Goal: Information Seeking & Learning: Learn about a topic

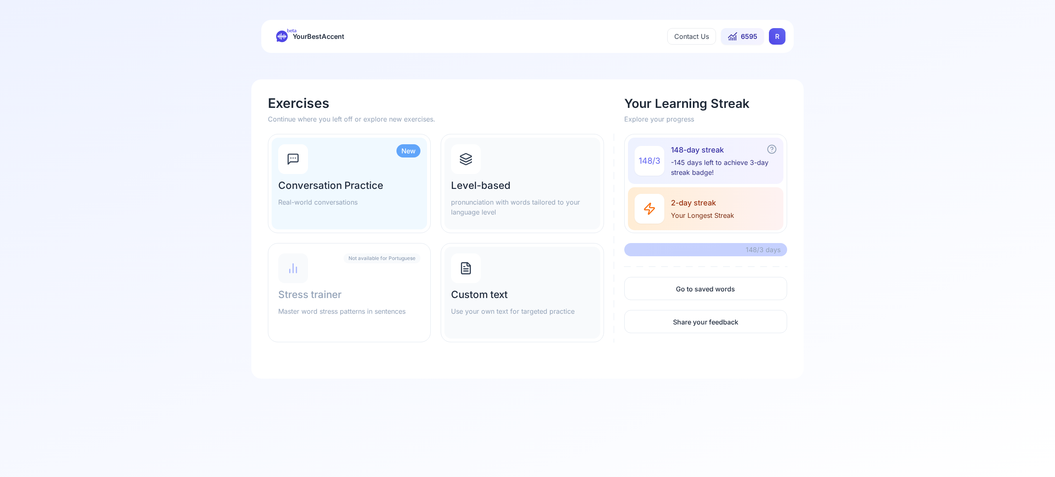
click at [471, 156] on icon at bounding box center [465, 156] width 11 height 5
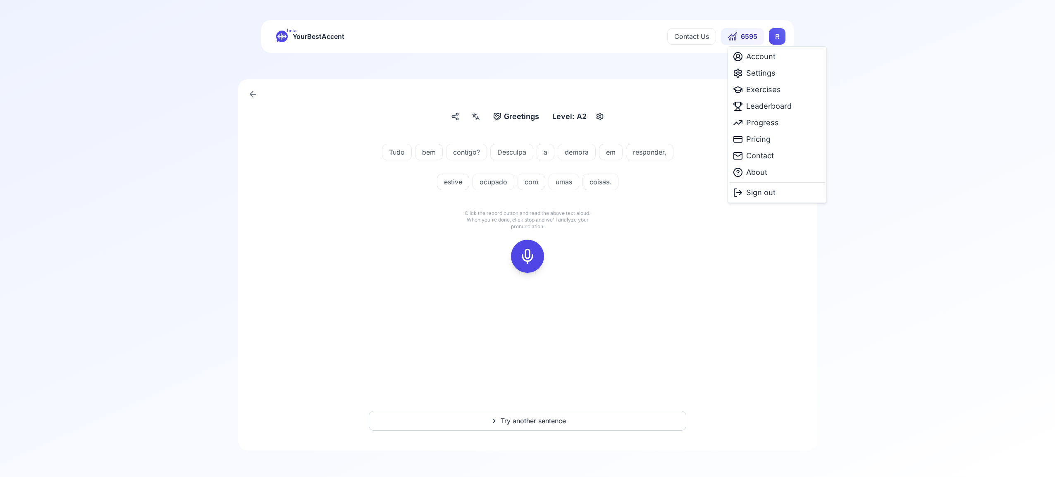
click at [775, 32] on html "beta YourBestAccent Contact Us 6595 R Greetings Greetings Level: A2 Tudo bem co…" at bounding box center [527, 238] width 1055 height 477
click at [768, 74] on span "Settings" at bounding box center [760, 73] width 29 height 12
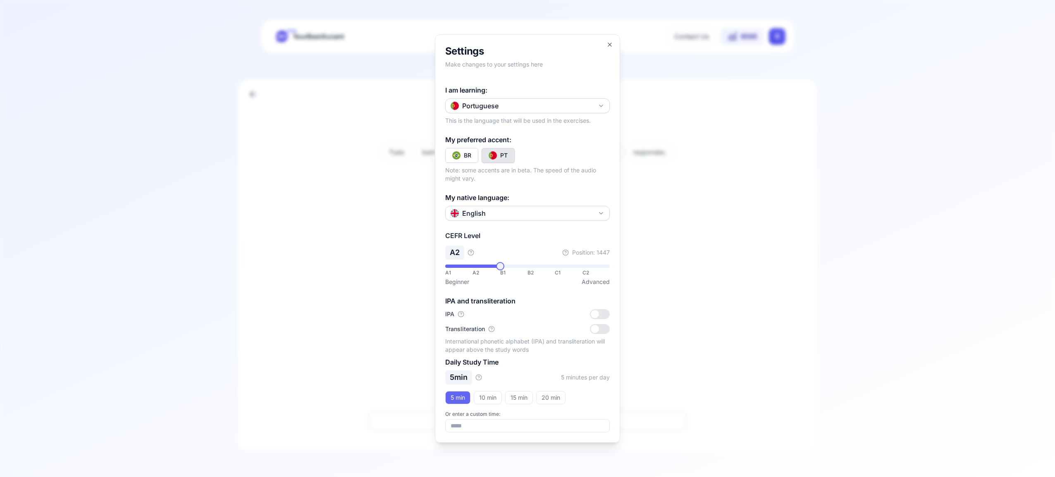
click at [599, 102] on button "Portuguese" at bounding box center [527, 105] width 165 height 15
click at [536, 157] on div "Spanish" at bounding box center [527, 154] width 160 height 15
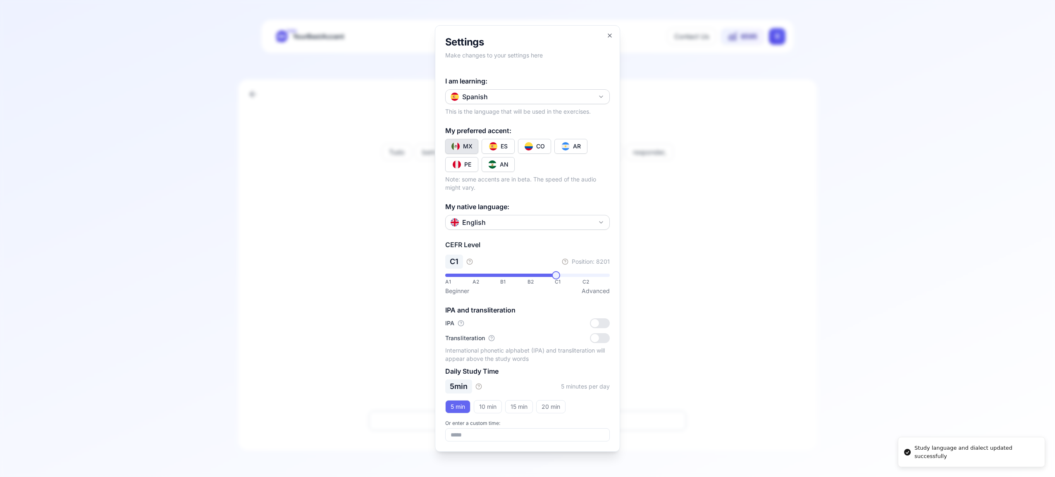
click at [535, 145] on button "CO" at bounding box center [534, 146] width 33 height 15
click at [609, 35] on icon "button" at bounding box center [609, 35] width 3 height 3
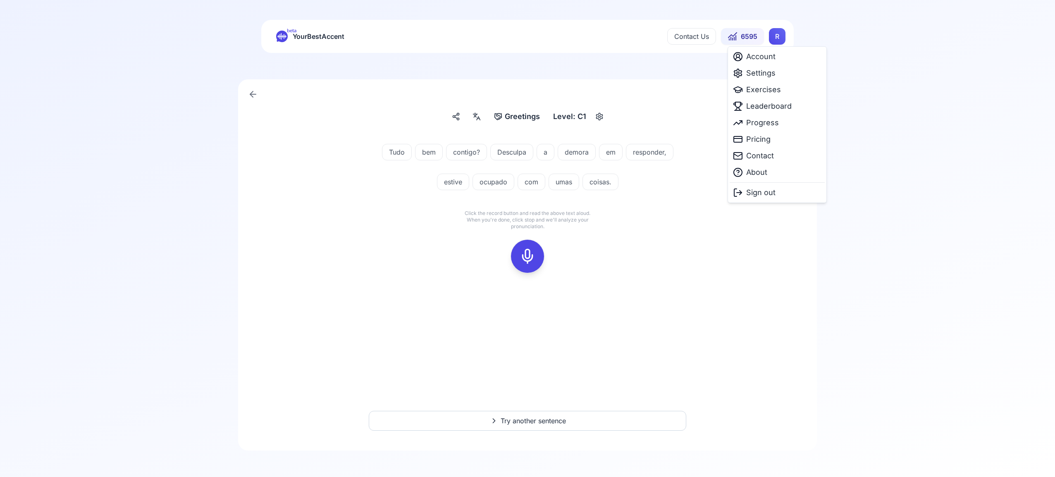
click at [783, 31] on html "beta YourBestAccent Contact Us 6595 R Greetings Greetings Level: C1 Tudo bem co…" at bounding box center [527, 238] width 1055 height 477
click at [768, 93] on span "Exercises" at bounding box center [763, 90] width 35 height 12
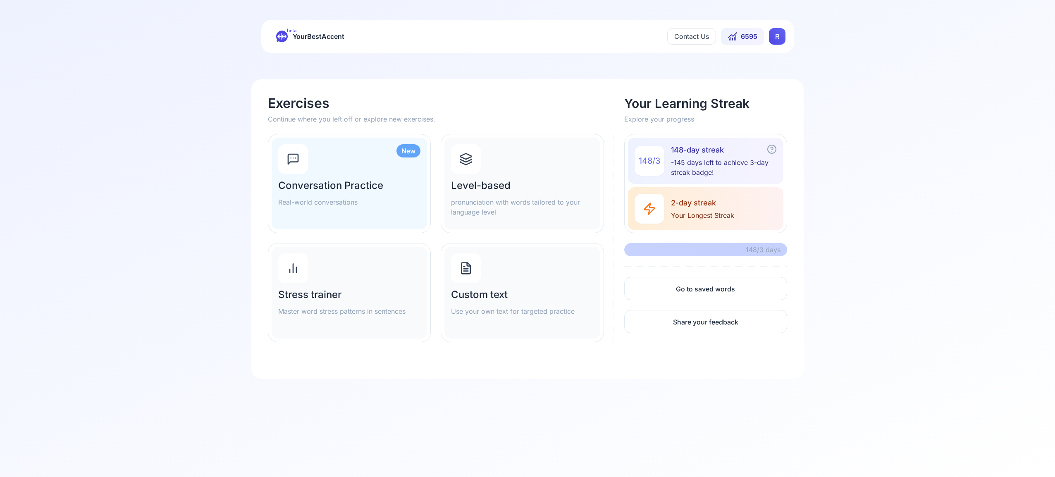
click at [468, 153] on icon at bounding box center [465, 159] width 13 height 13
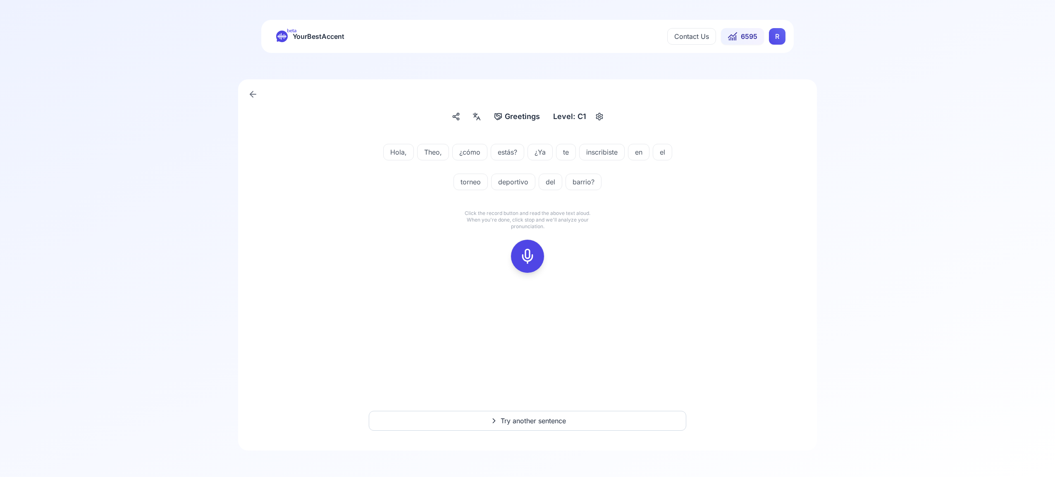
drag, startPoint x: 537, startPoint y: 257, endPoint x: 540, endPoint y: 253, distance: 4.7
click at [538, 256] on button at bounding box center [527, 256] width 33 height 33
click at [529, 260] on icon at bounding box center [527, 256] width 17 height 17
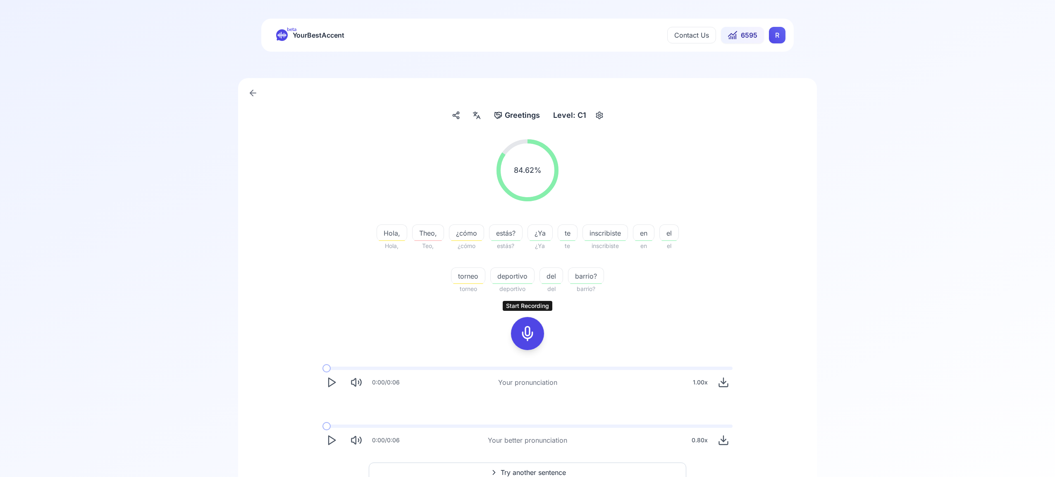
click at [538, 467] on button "Try another sentence" at bounding box center [527, 473] width 317 height 20
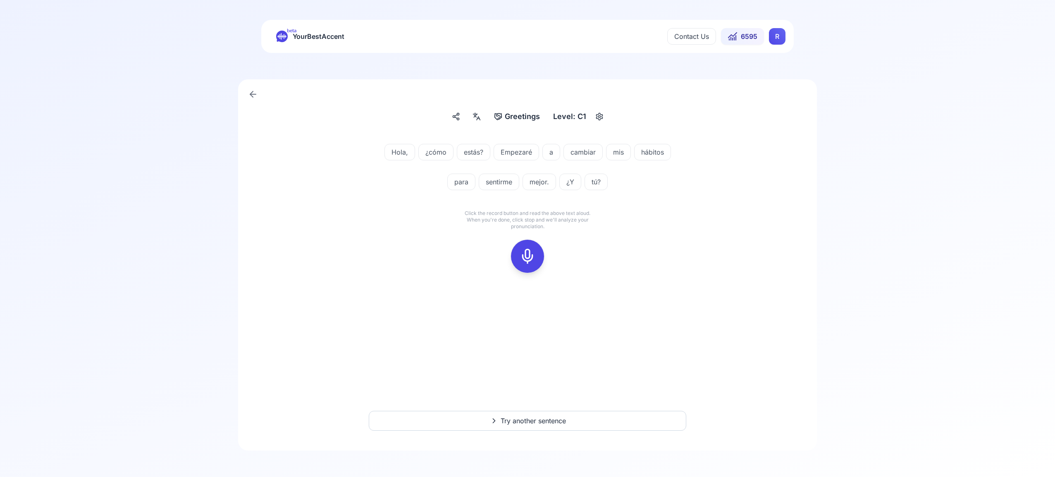
click at [529, 248] on div at bounding box center [527, 256] width 20 height 33
click at [527, 250] on rect at bounding box center [527, 256] width 12 height 12
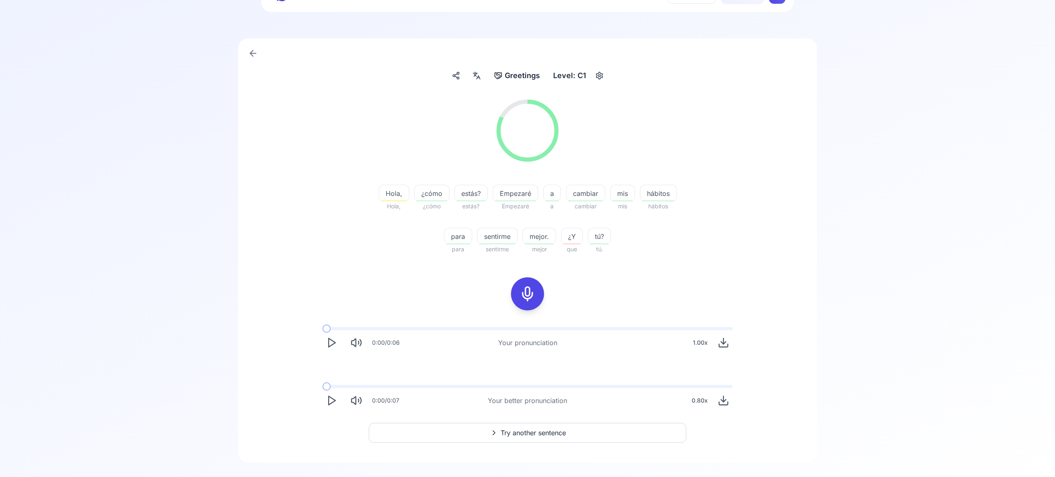
scroll to position [53, 0]
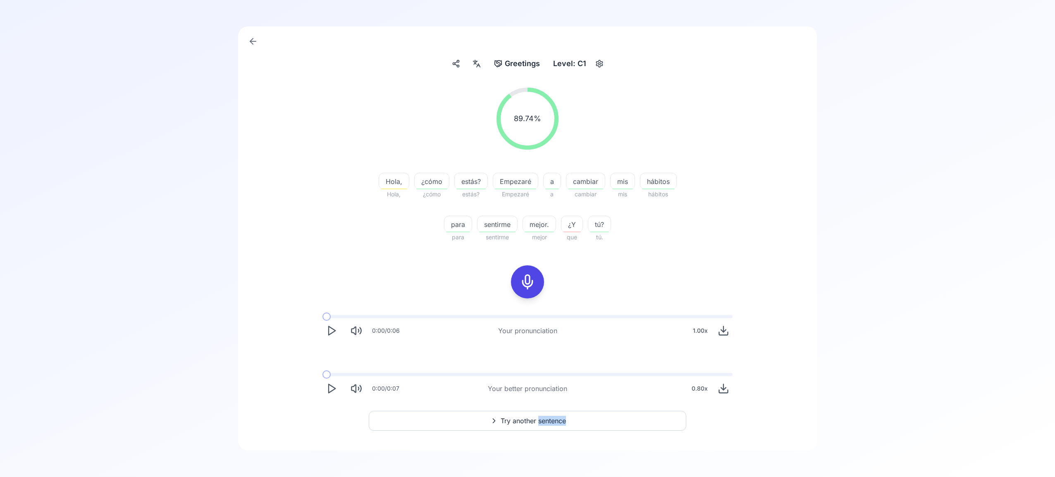
click at [545, 418] on span "Try another sentence" at bounding box center [533, 421] width 65 height 10
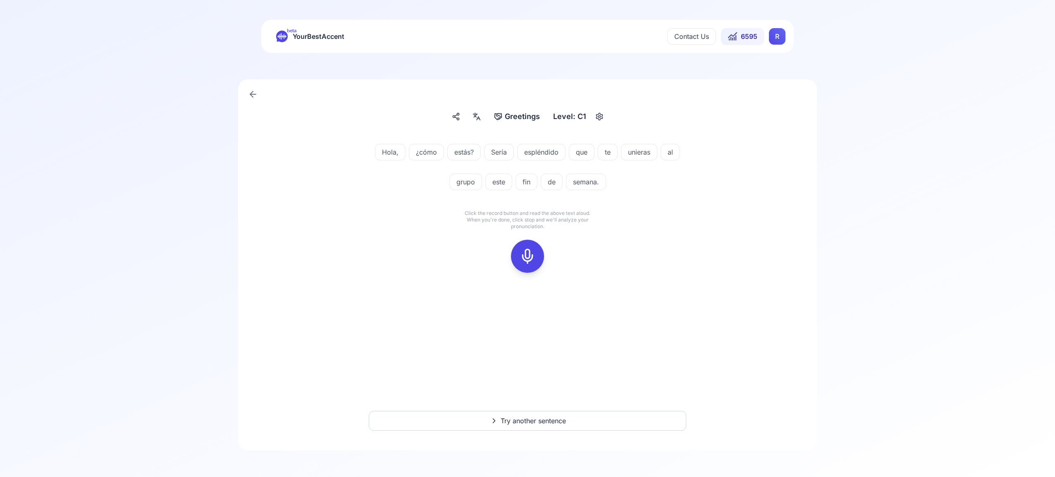
click at [526, 259] on icon at bounding box center [527, 256] width 17 height 17
click at [533, 252] on icon at bounding box center [527, 256] width 17 height 17
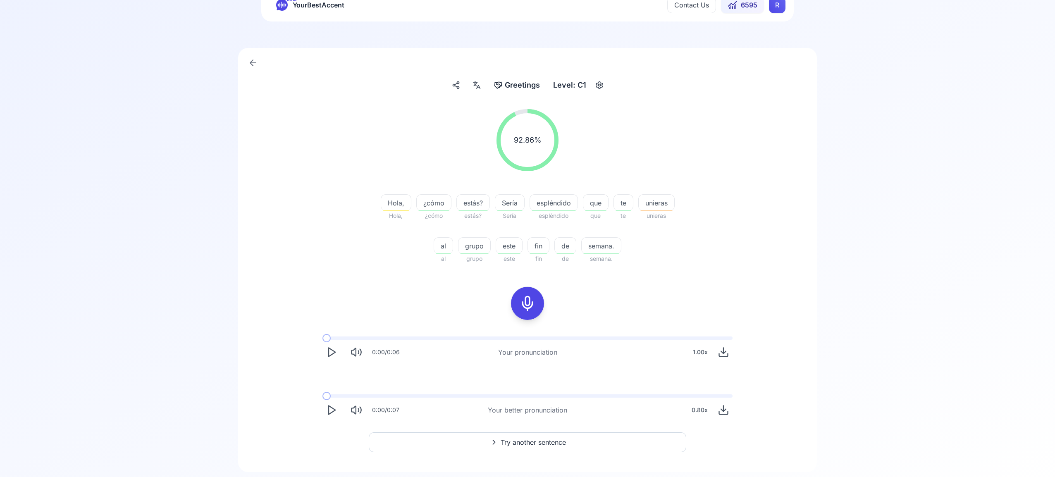
scroll to position [35, 0]
click at [549, 434] on span "Try another sentence" at bounding box center [533, 439] width 65 height 10
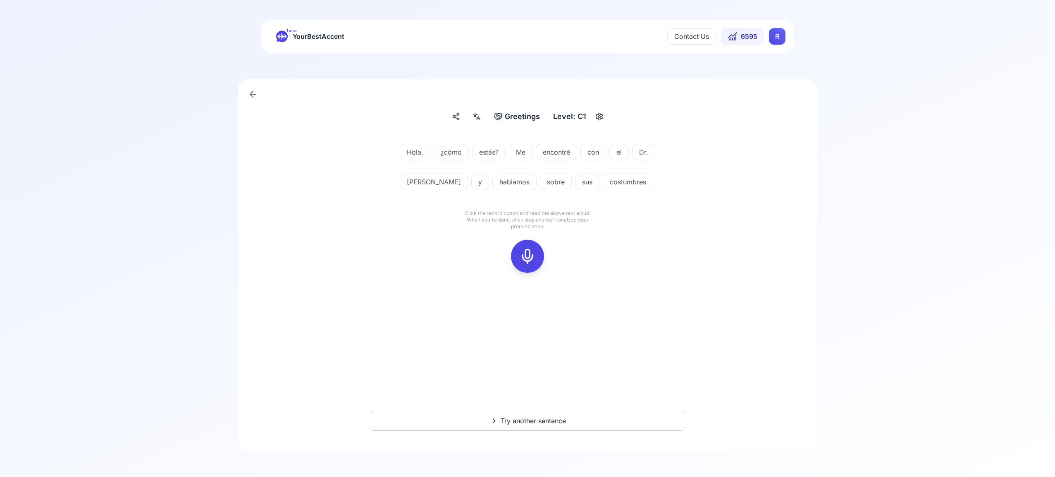
click at [527, 256] on icon at bounding box center [527, 256] width 17 height 17
click at [525, 255] on icon at bounding box center [527, 256] width 17 height 17
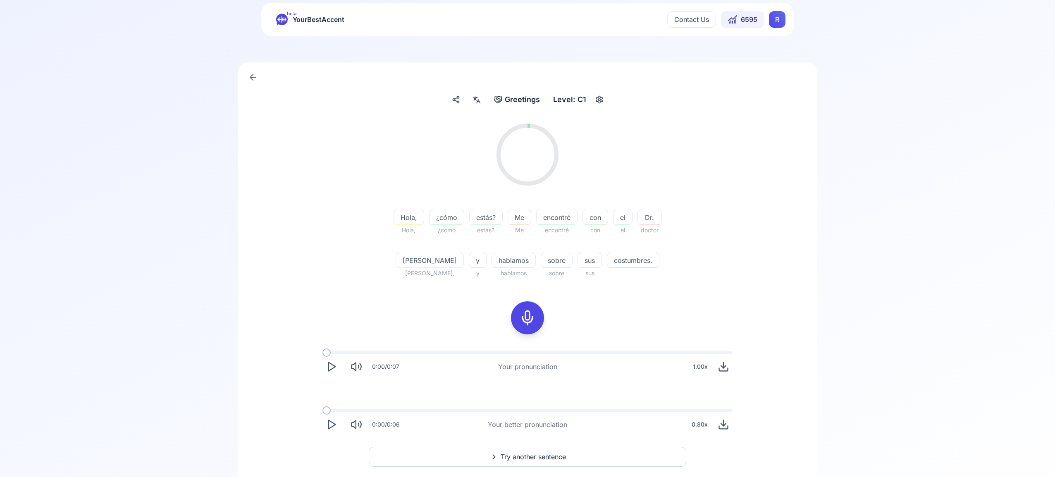
scroll to position [21, 0]
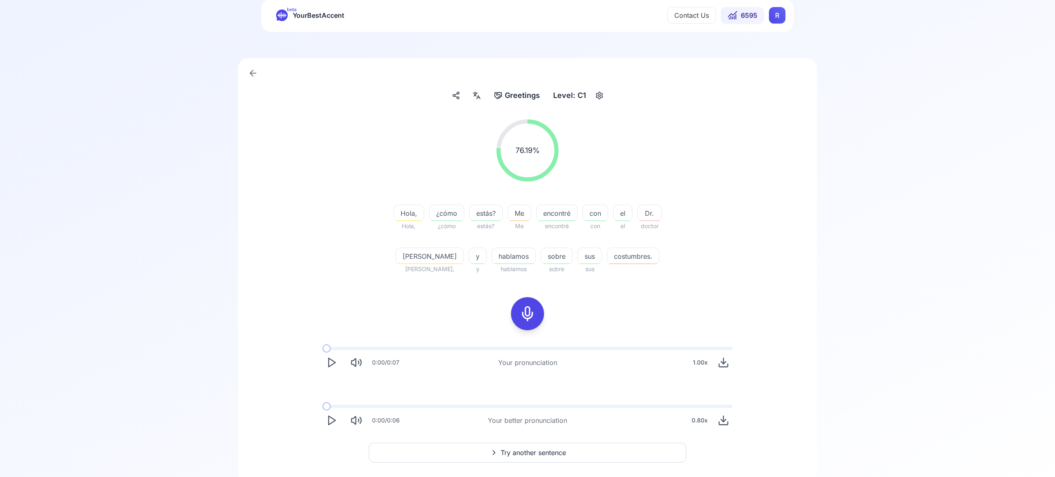
click at [552, 454] on span "Try another sentence" at bounding box center [533, 453] width 65 height 10
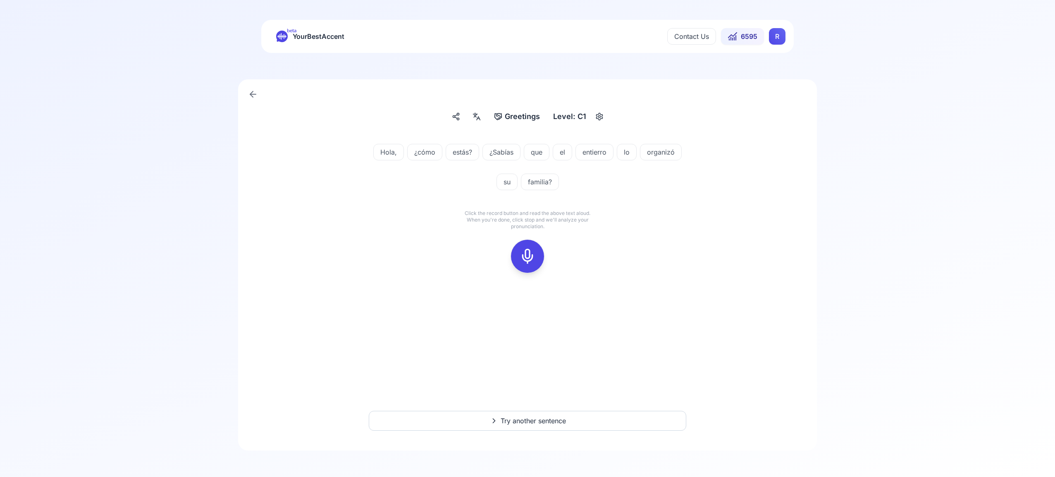
click at [530, 251] on icon at bounding box center [527, 256] width 17 height 17
click at [521, 253] on rect at bounding box center [527, 256] width 12 height 12
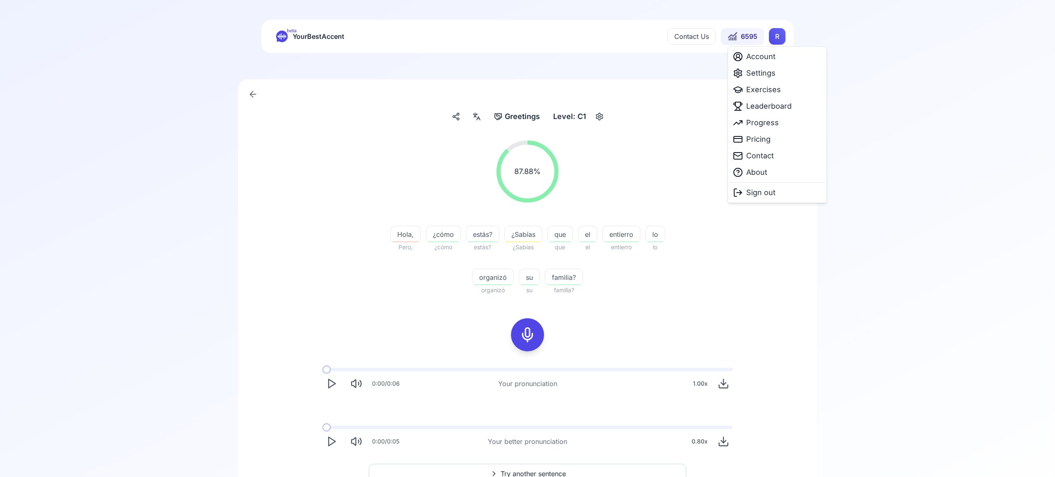
click at [771, 41] on html "beta YourBestAccent Contact Us 6595 R Greetings Greetings Level: C1 87.88 % 87.…" at bounding box center [527, 238] width 1055 height 477
click at [761, 76] on span "Settings" at bounding box center [760, 73] width 29 height 12
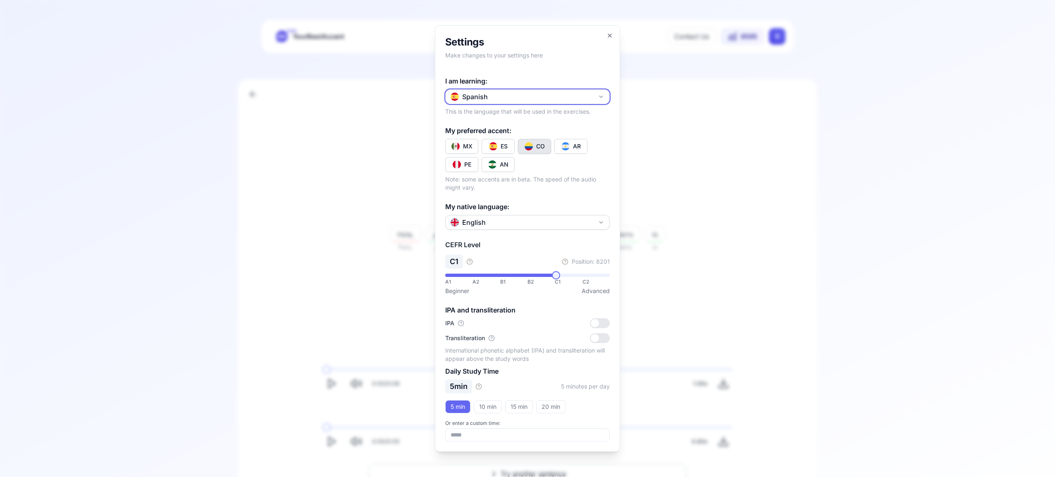
click at [600, 94] on icon "button" at bounding box center [601, 96] width 7 height 7
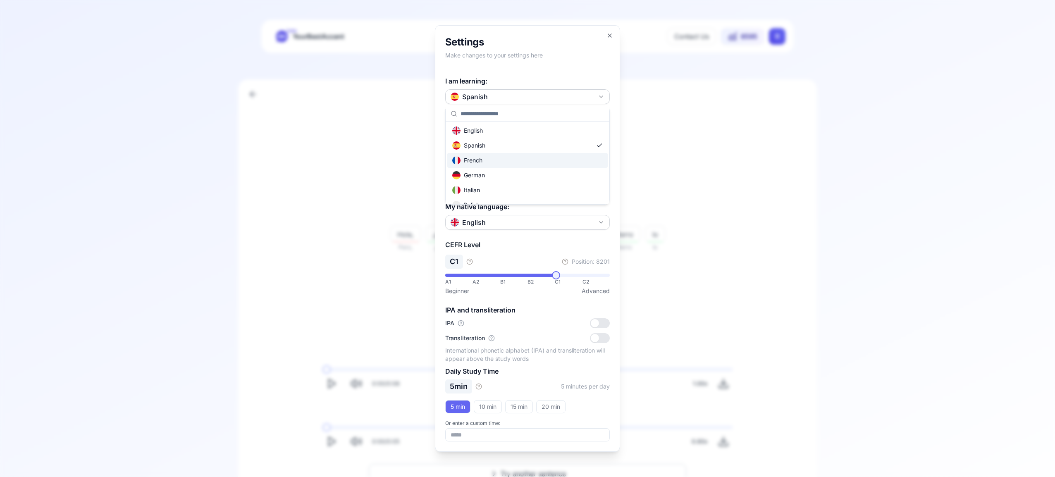
click at [509, 159] on div "French" at bounding box center [527, 160] width 160 height 15
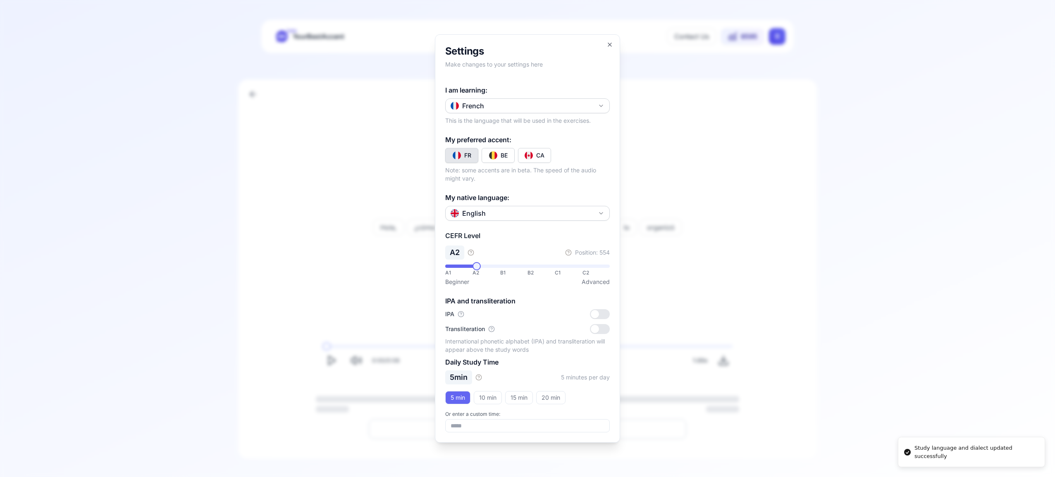
click at [531, 155] on img "Toggle fr-CA" at bounding box center [529, 155] width 8 height 8
click at [609, 45] on icon "button" at bounding box center [609, 44] width 7 height 7
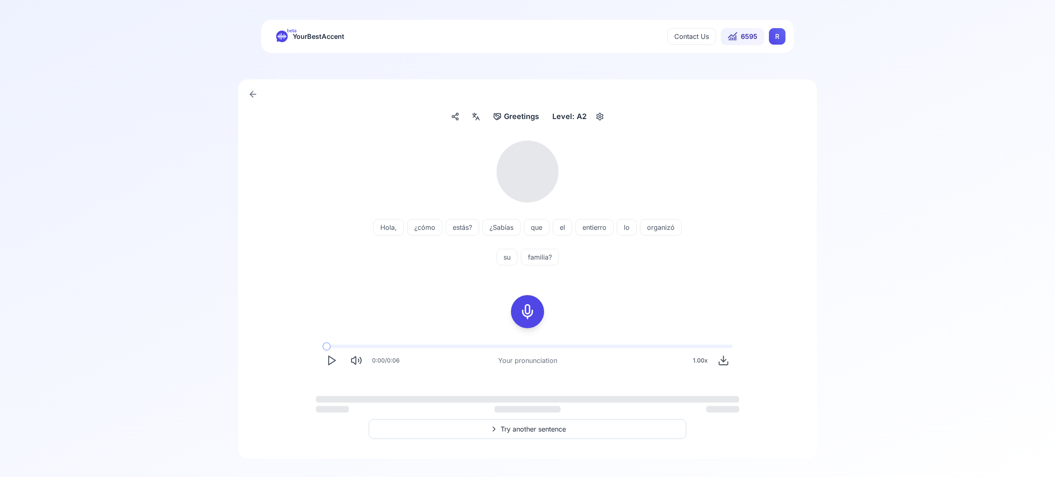
click at [776, 36] on html "beta YourBestAccent Contact Us 6595 R Greetings Greetings Level: A2 Hola, ¿cómo…" at bounding box center [527, 238] width 1055 height 477
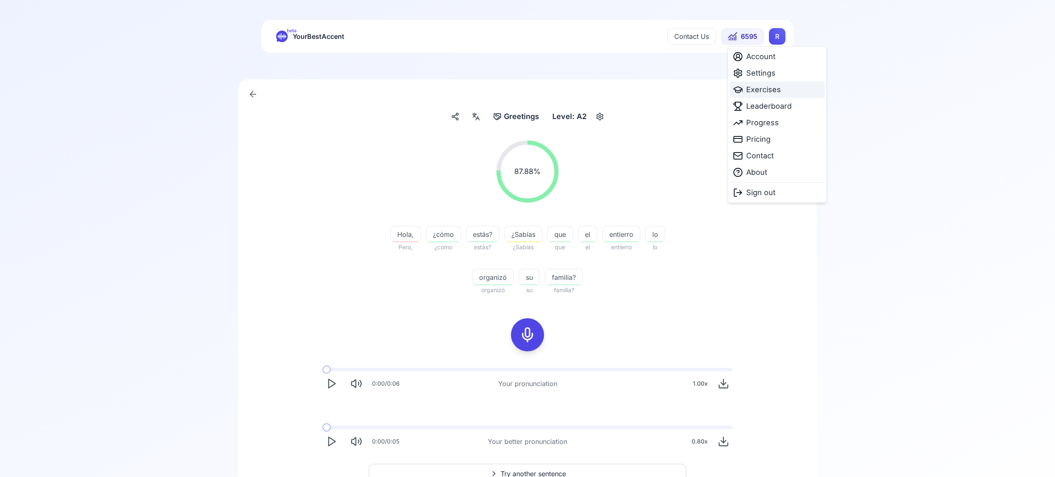
click at [763, 89] on span "Exercises" at bounding box center [763, 90] width 35 height 12
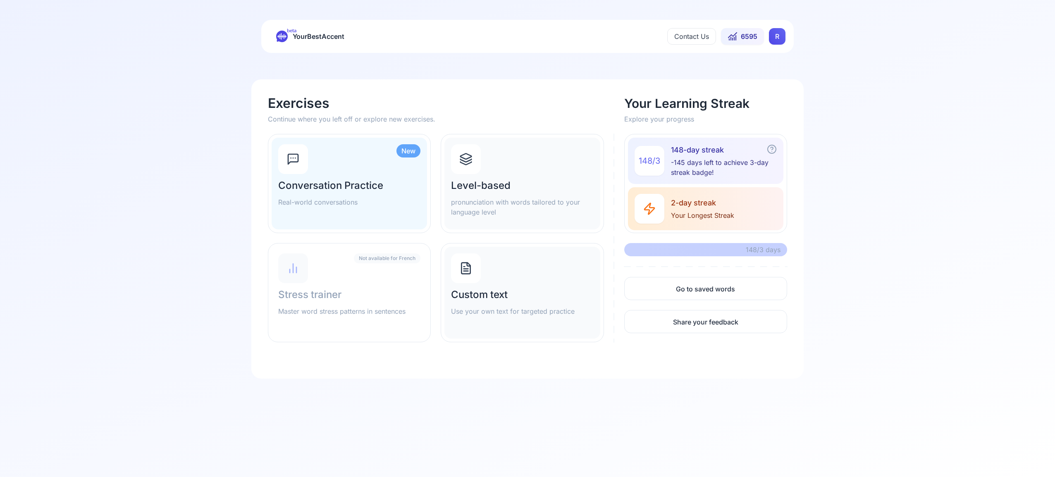
click at [469, 158] on icon at bounding box center [465, 156] width 11 height 5
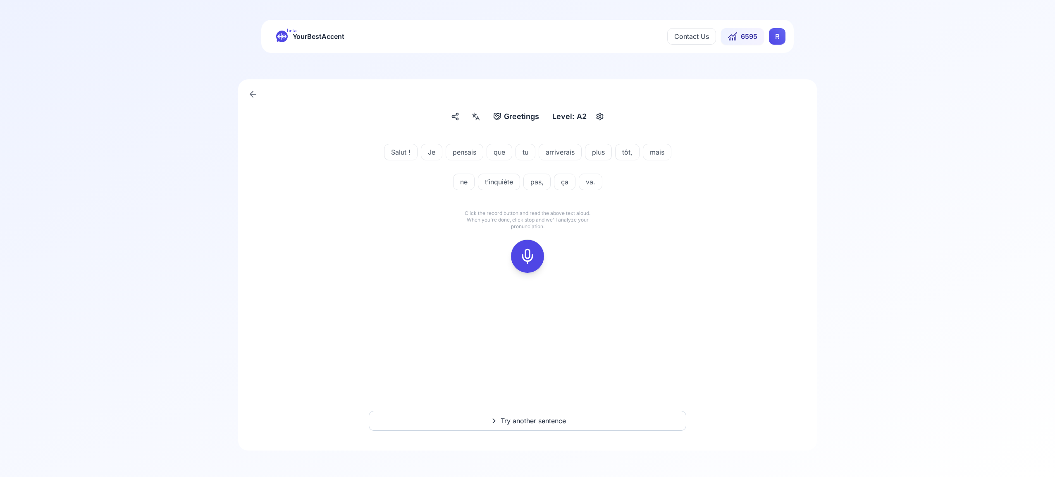
click at [529, 262] on rect at bounding box center [527, 256] width 12 height 12
click at [521, 262] on icon at bounding box center [527, 256] width 17 height 17
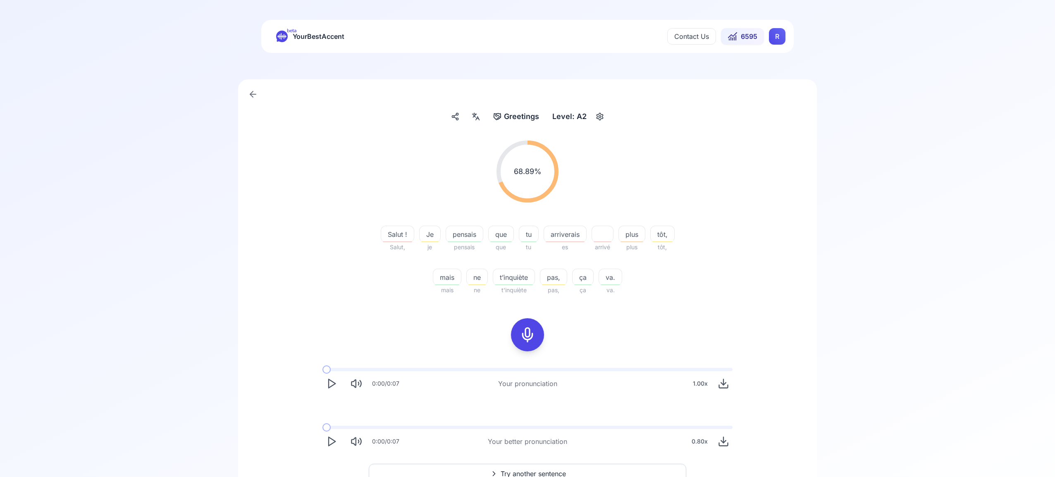
click at [540, 471] on span "Try another sentence" at bounding box center [533, 474] width 65 height 10
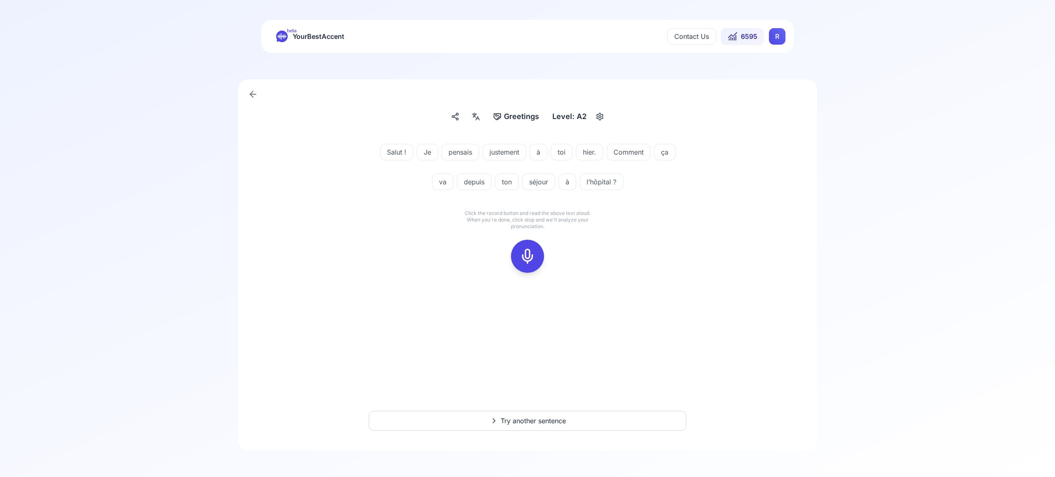
click at [528, 255] on icon at bounding box center [527, 256] width 17 height 17
click at [532, 260] on icon at bounding box center [527, 256] width 17 height 17
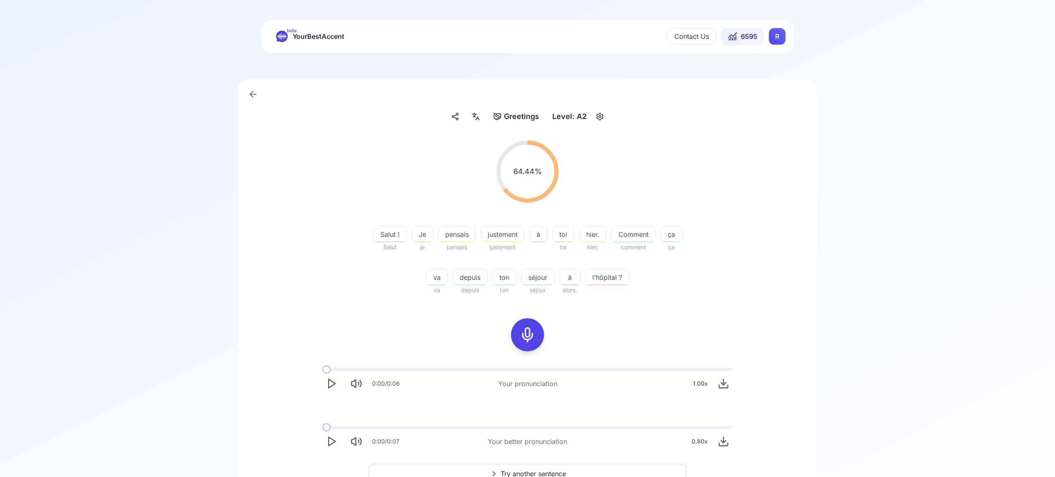
scroll to position [53, 0]
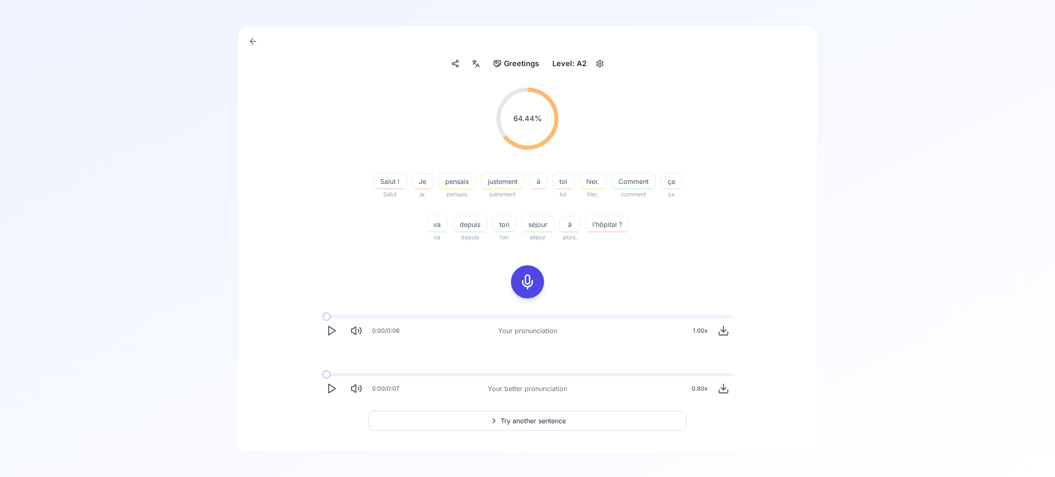
click at [534, 420] on span "Try another sentence" at bounding box center [533, 421] width 65 height 10
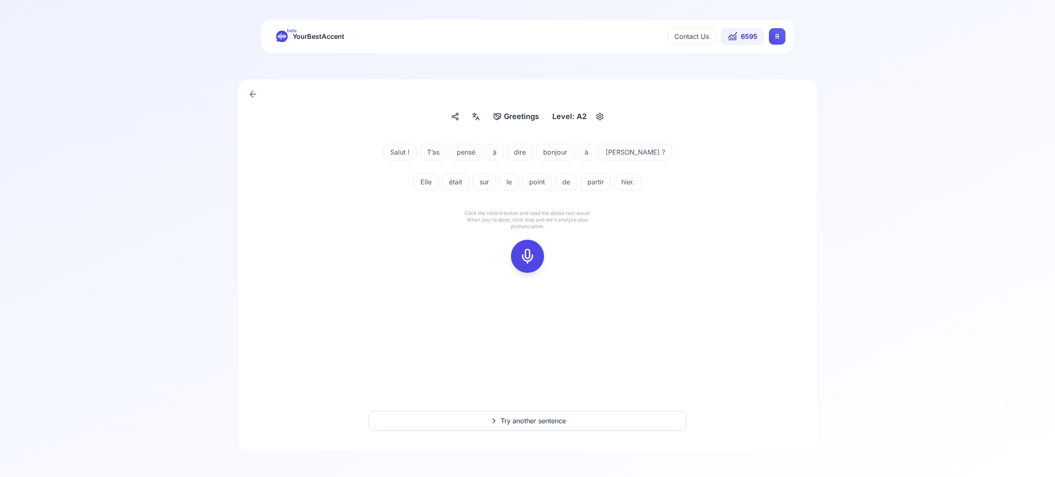
click at [529, 256] on icon at bounding box center [527, 256] width 17 height 17
click at [524, 258] on icon at bounding box center [527, 256] width 17 height 17
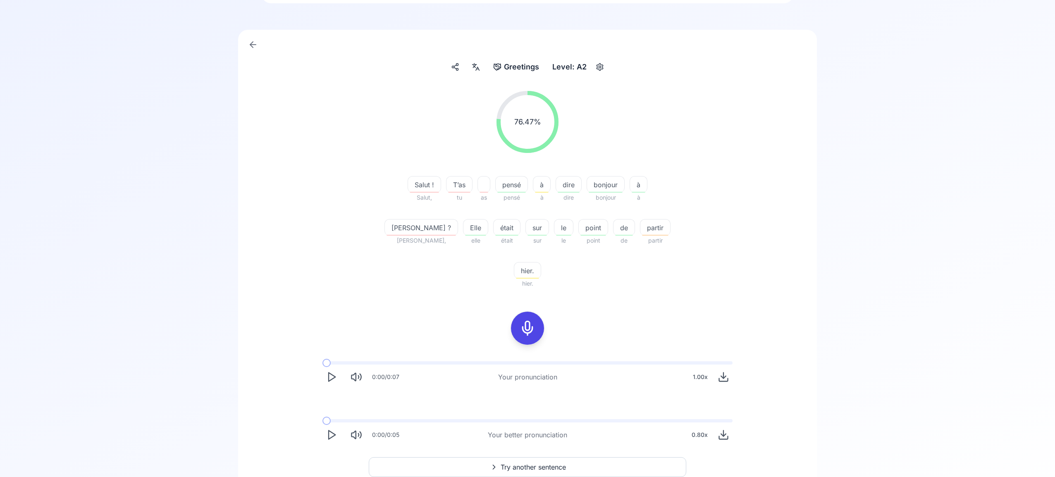
scroll to position [53, 0]
click at [542, 459] on span "Try another sentence" at bounding box center [533, 464] width 65 height 10
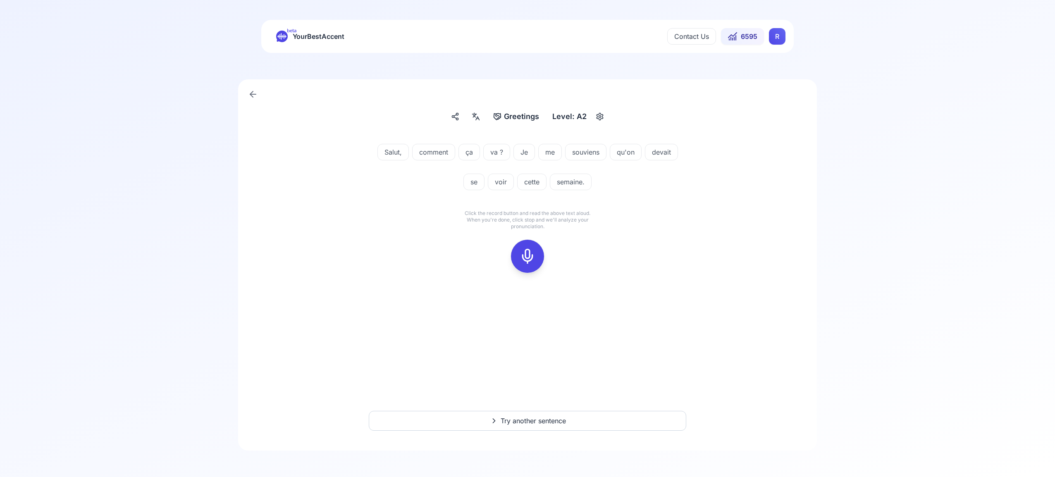
click at [529, 252] on icon at bounding box center [527, 256] width 17 height 17
click at [525, 250] on rect at bounding box center [527, 256] width 12 height 12
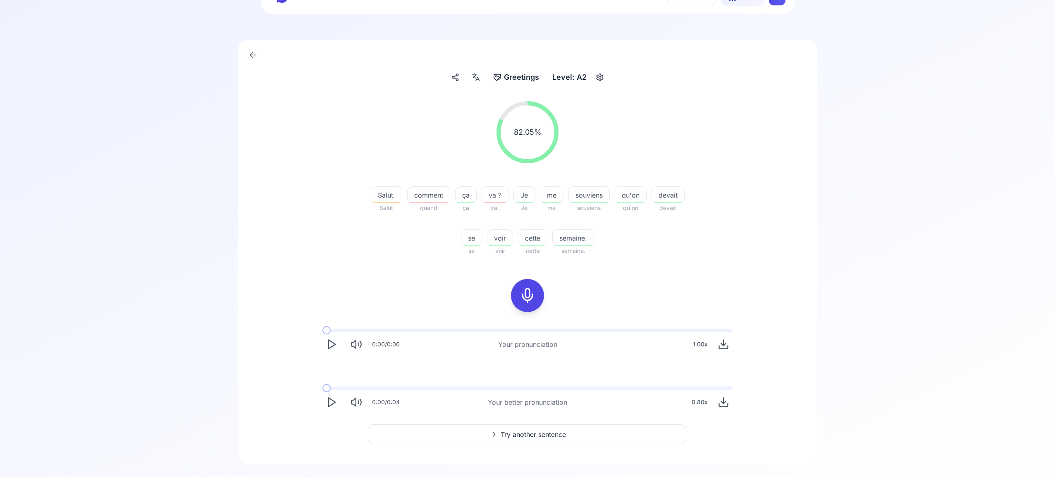
scroll to position [53, 0]
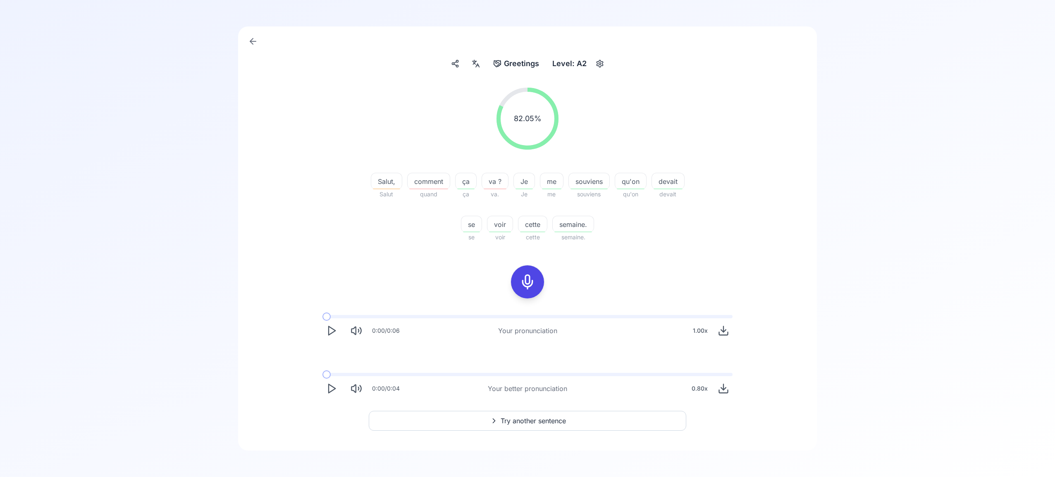
click at [535, 420] on span "Try another sentence" at bounding box center [533, 421] width 65 height 10
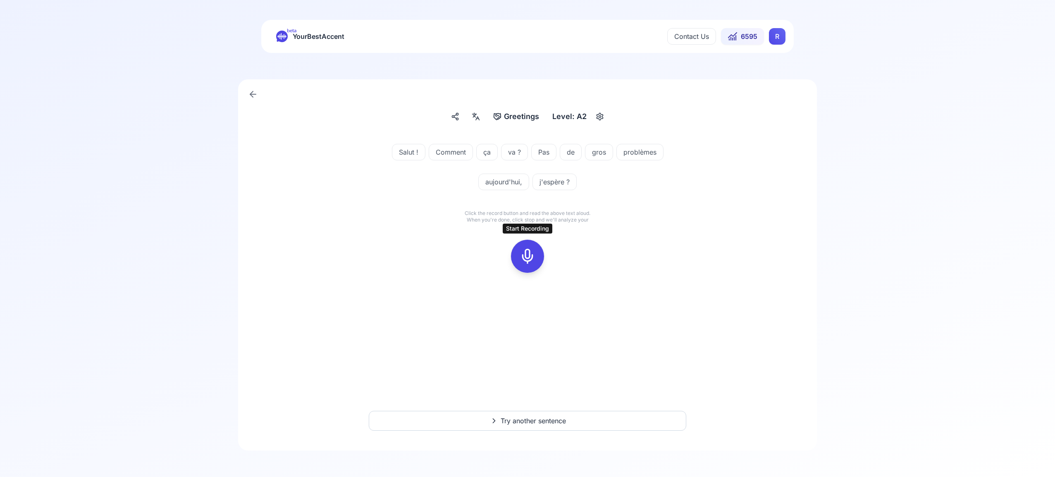
click at [527, 260] on icon at bounding box center [527, 256] width 17 height 17
click at [526, 263] on icon at bounding box center [527, 256] width 17 height 17
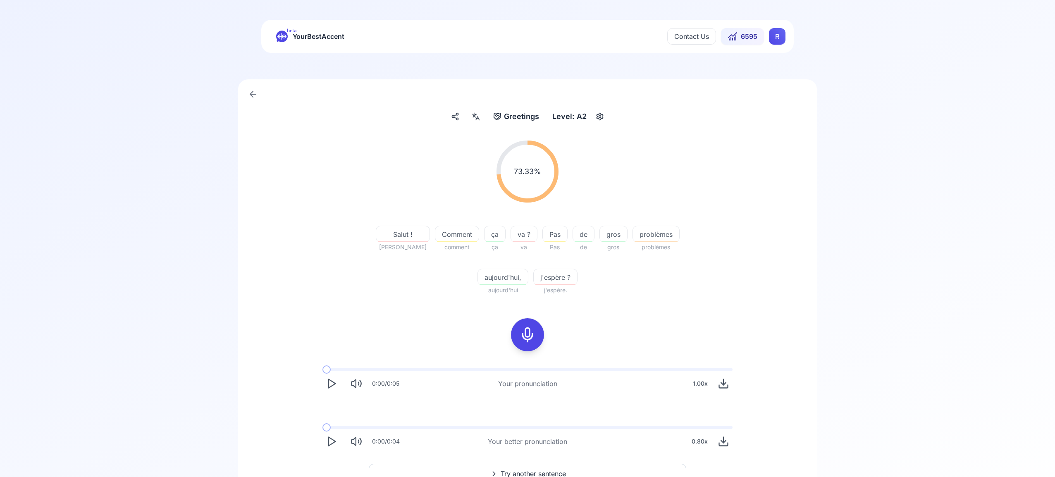
click at [548, 470] on span "Try another sentence" at bounding box center [533, 474] width 65 height 10
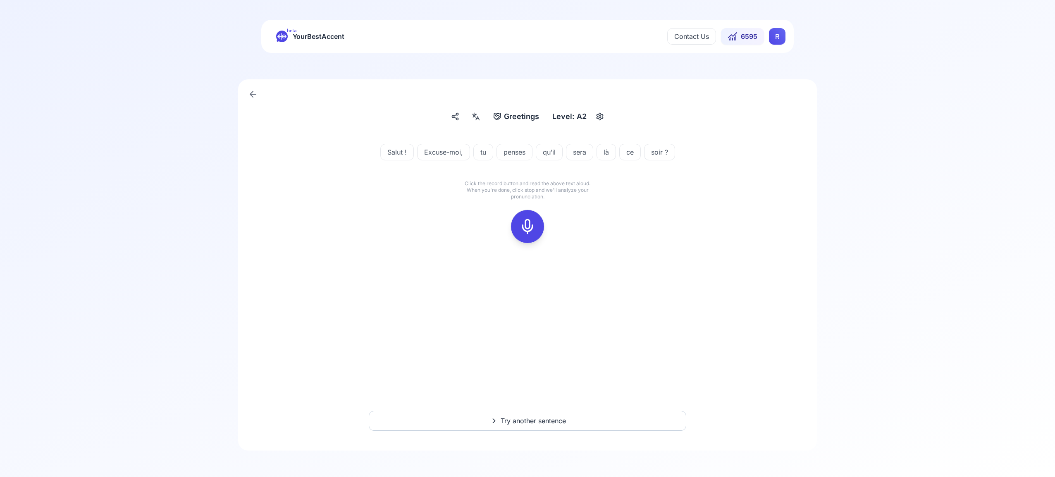
click at [521, 225] on rect at bounding box center [527, 226] width 12 height 12
click at [525, 230] on icon at bounding box center [527, 226] width 17 height 17
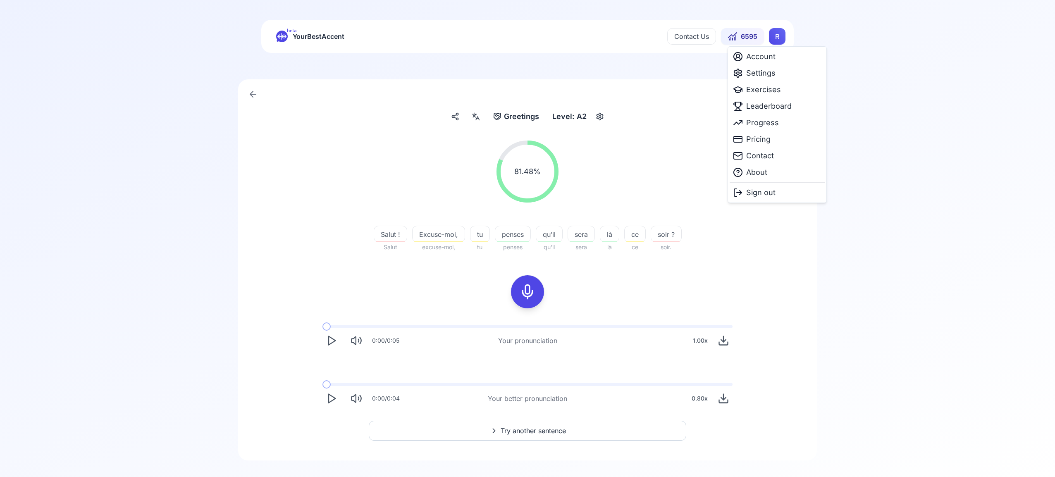
click at [777, 38] on html "beta YourBestAccent Contact Us 6595 R Greetings Greetings Level: A2 81.48 % 81.…" at bounding box center [527, 238] width 1055 height 477
click at [771, 74] on span "Settings" at bounding box center [760, 73] width 29 height 12
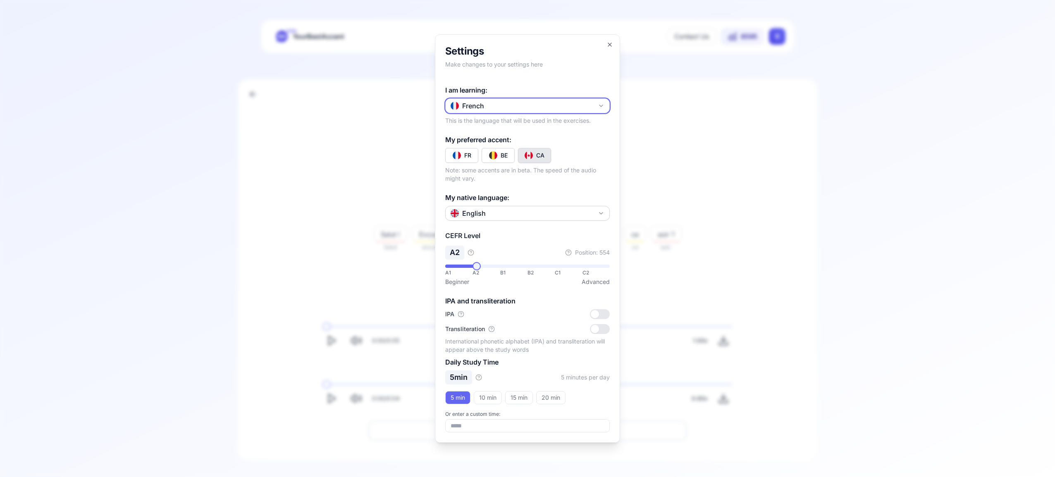
click at [601, 105] on icon "button" at bounding box center [601, 106] width 7 height 7
click at [527, 172] on div "Russian" at bounding box center [527, 170] width 160 height 15
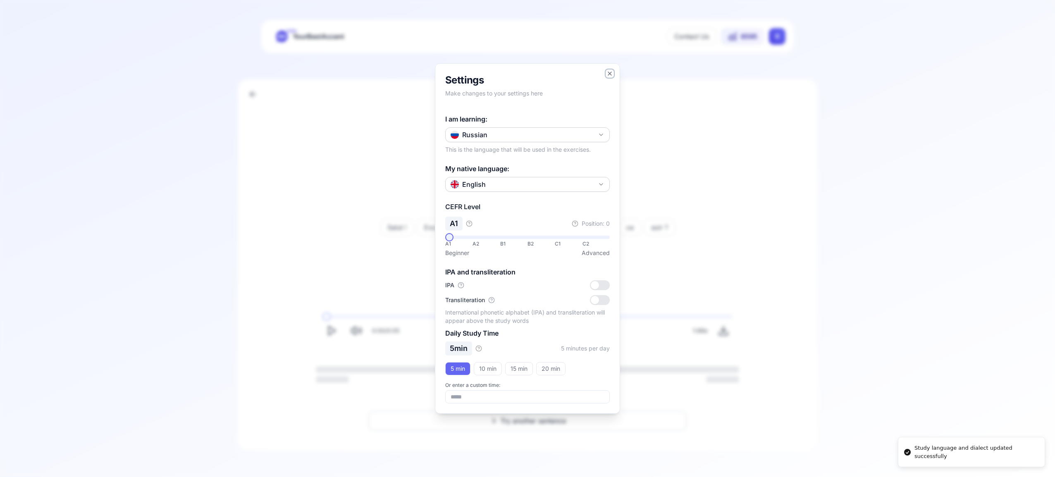
click at [610, 70] on icon "button" at bounding box center [609, 73] width 7 height 7
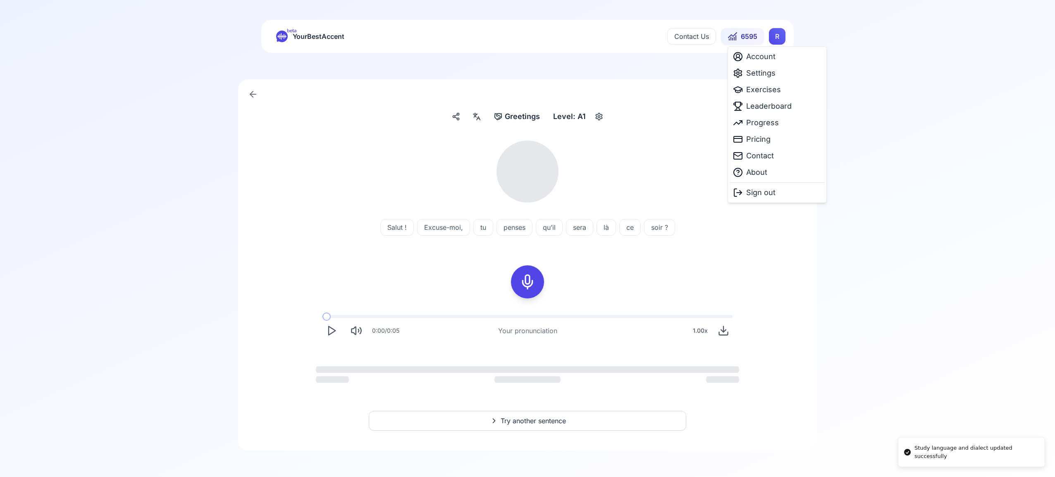
click at [781, 38] on html "Study language and dialect updated successfully beta YourBestAccent Contact Us …" at bounding box center [527, 238] width 1055 height 477
click at [764, 86] on span "Exercises" at bounding box center [763, 90] width 35 height 12
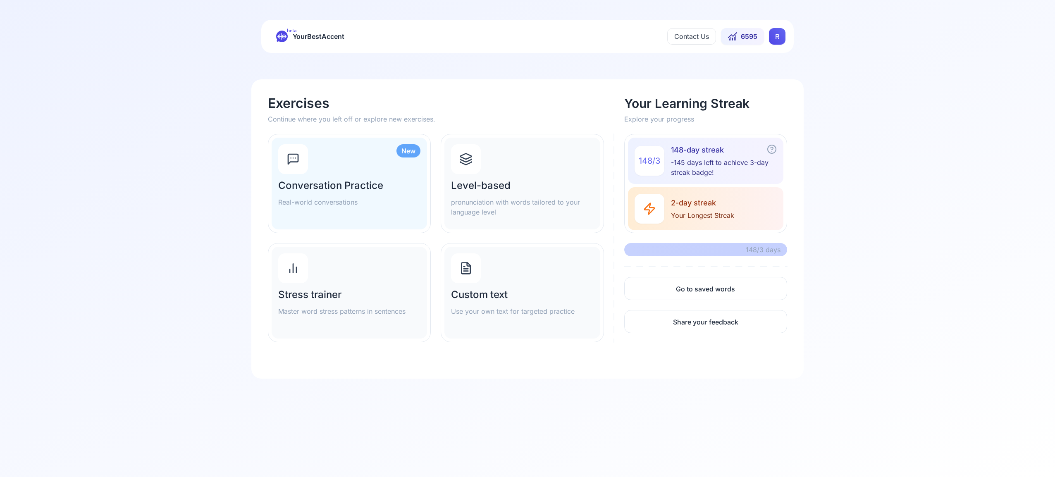
click at [477, 162] on div at bounding box center [466, 159] width 30 height 30
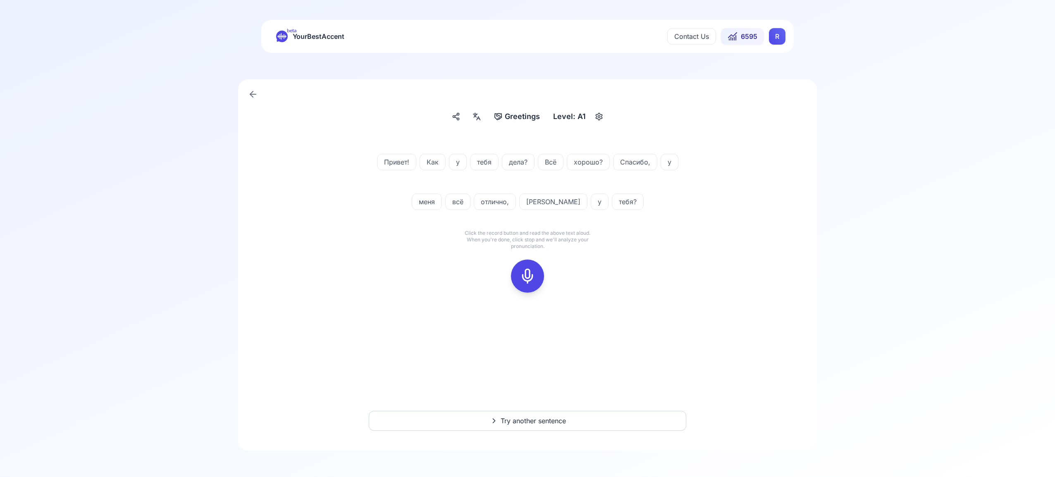
click at [528, 270] on icon at bounding box center [527, 276] width 17 height 17
click at [528, 276] on icon at bounding box center [527, 276] width 17 height 17
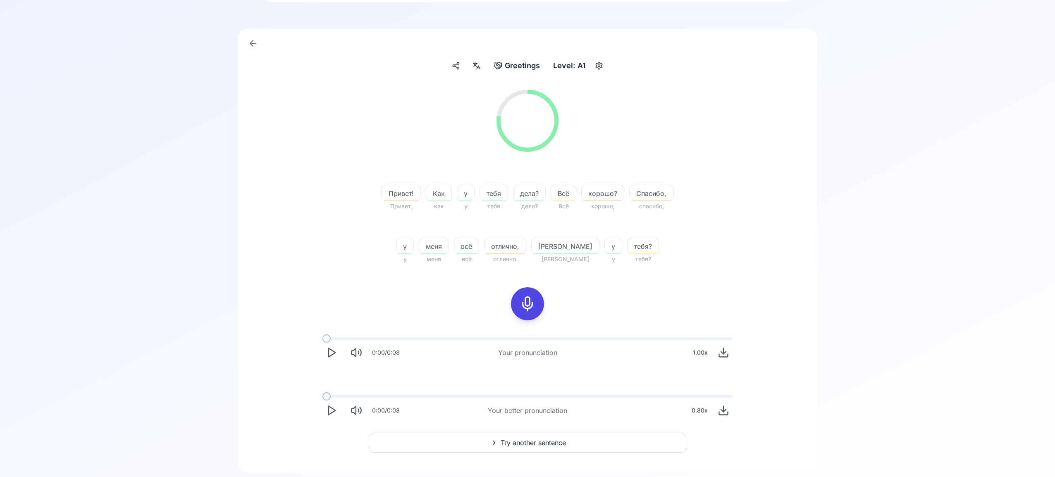
scroll to position [73, 0]
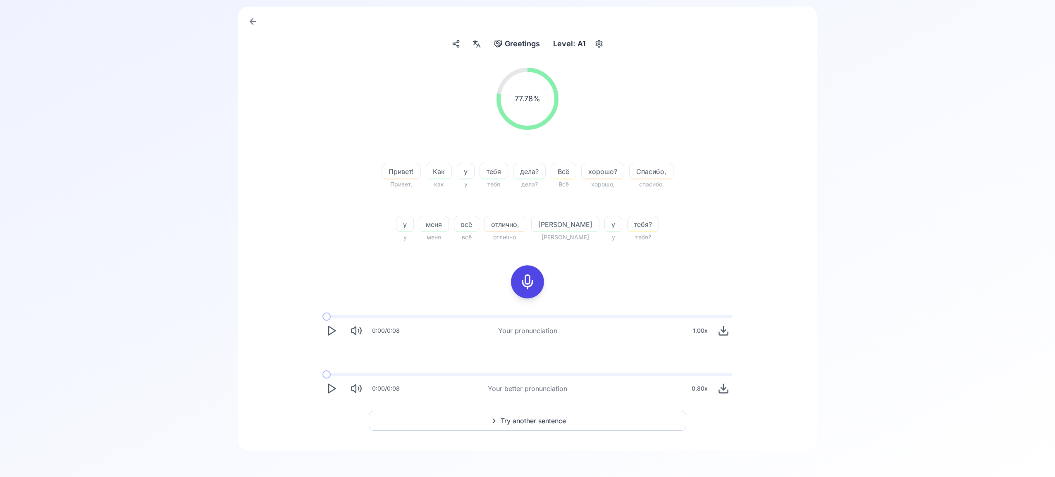
click at [528, 417] on span "Try another sentence" at bounding box center [533, 421] width 65 height 10
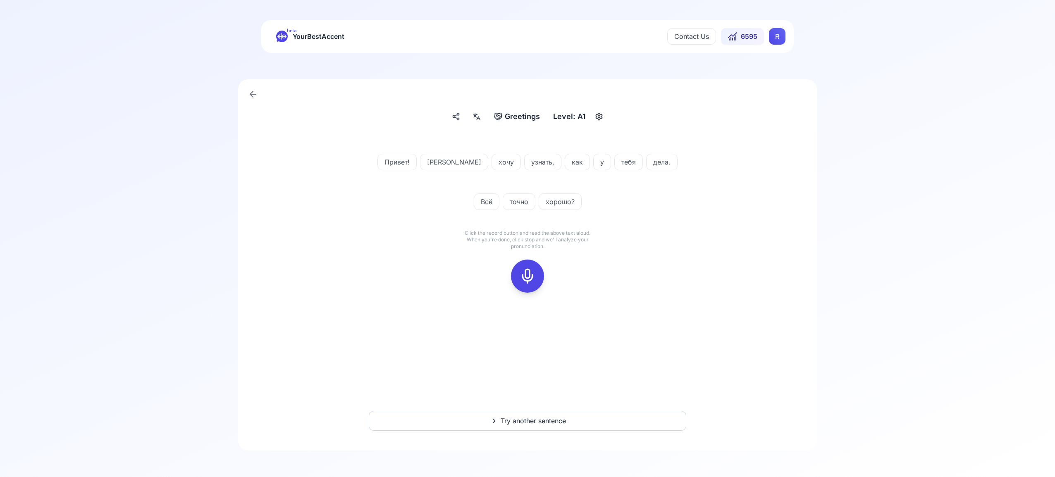
click at [521, 275] on rect at bounding box center [527, 276] width 12 height 12
click at [525, 281] on rect at bounding box center [527, 276] width 12 height 12
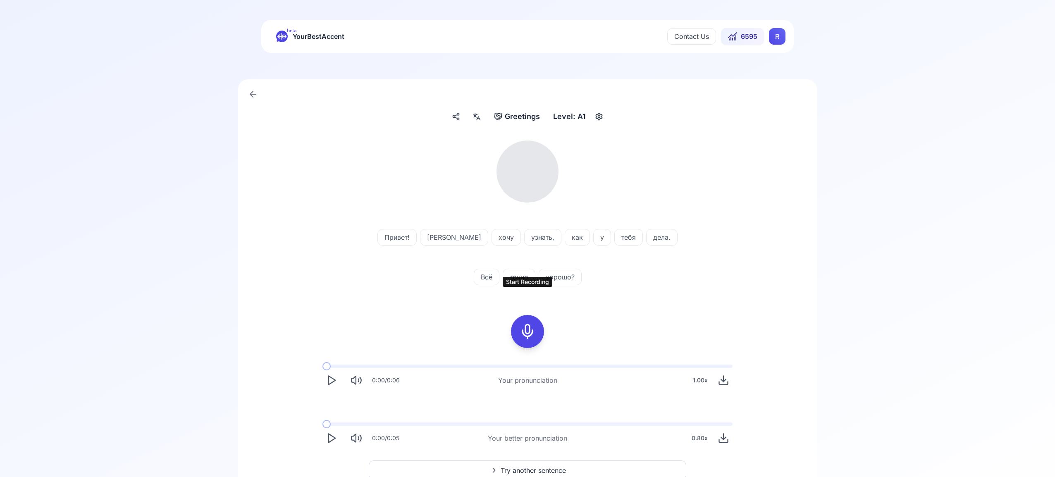
scroll to position [50, 0]
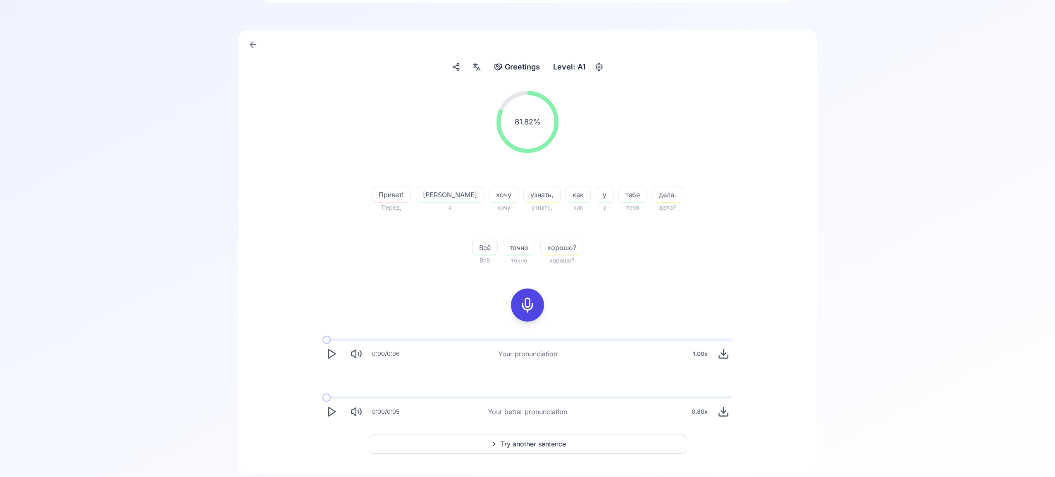
click at [544, 441] on span "Try another sentence" at bounding box center [533, 444] width 65 height 10
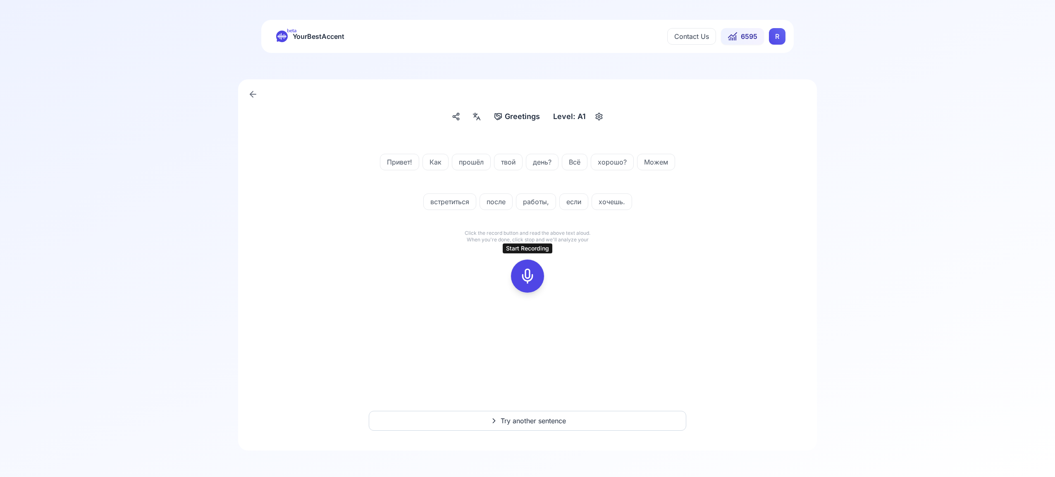
click at [527, 275] on icon at bounding box center [527, 276] width 17 height 17
click at [531, 279] on icon at bounding box center [527, 276] width 17 height 17
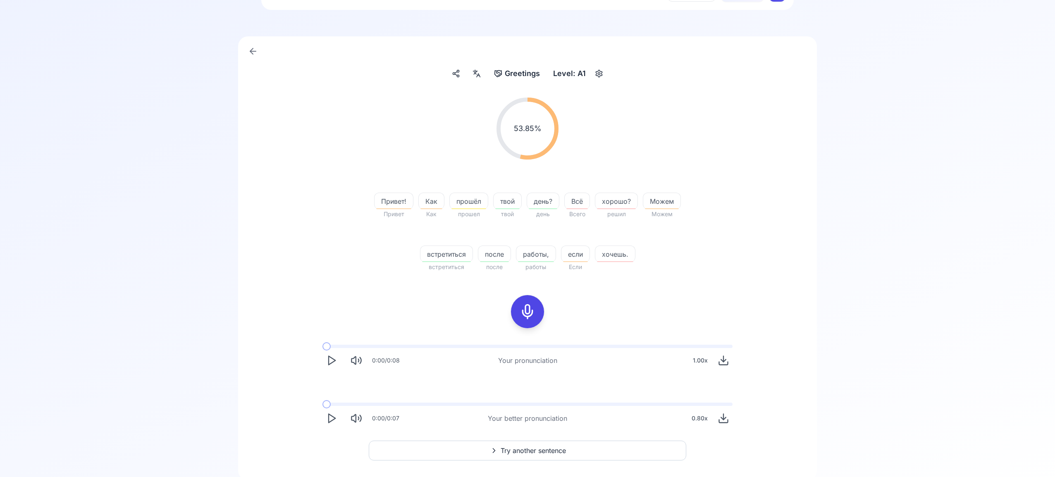
scroll to position [42, 0]
click at [552, 451] on span "Try another sentence" at bounding box center [533, 452] width 65 height 10
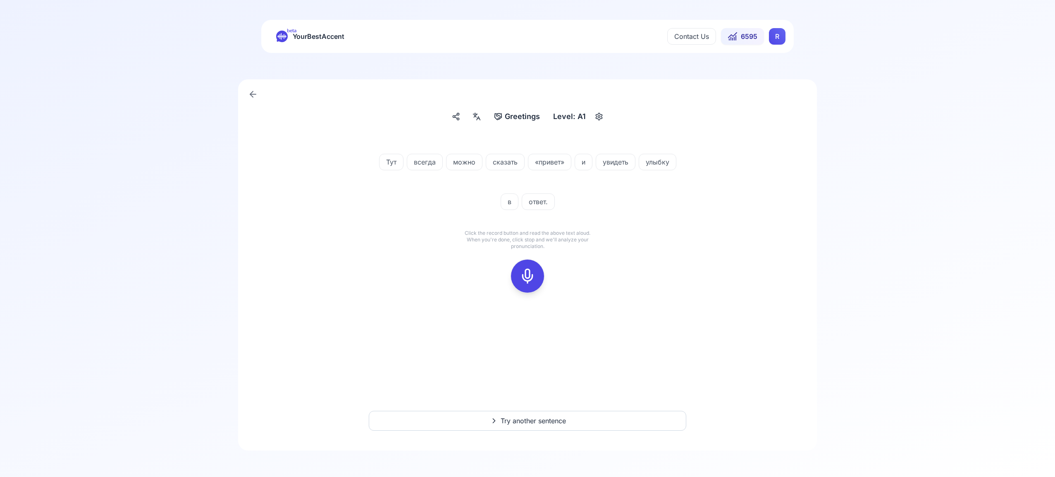
click at [531, 270] on rect at bounding box center [527, 276] width 12 height 12
click at [530, 271] on icon at bounding box center [527, 276] width 17 height 17
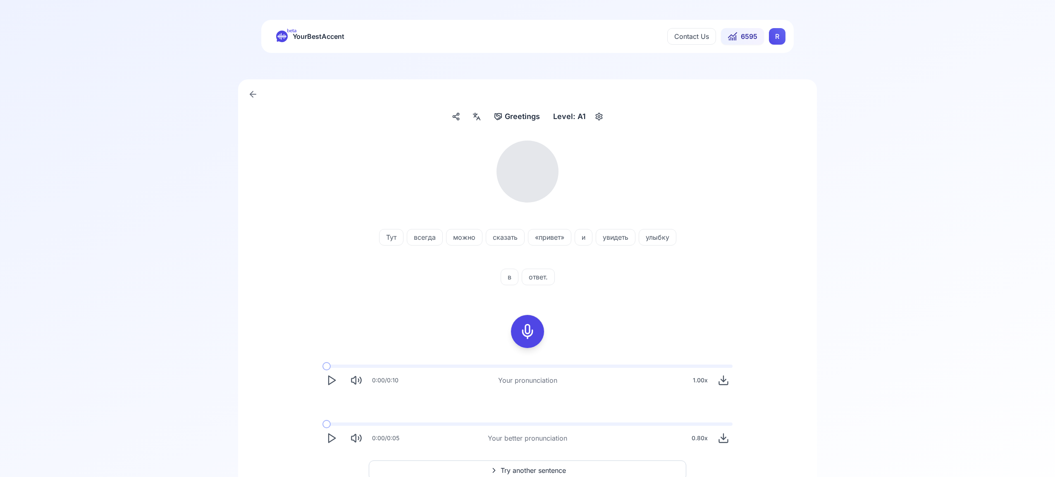
click at [480, 115] on icon at bounding box center [477, 116] width 10 height 8
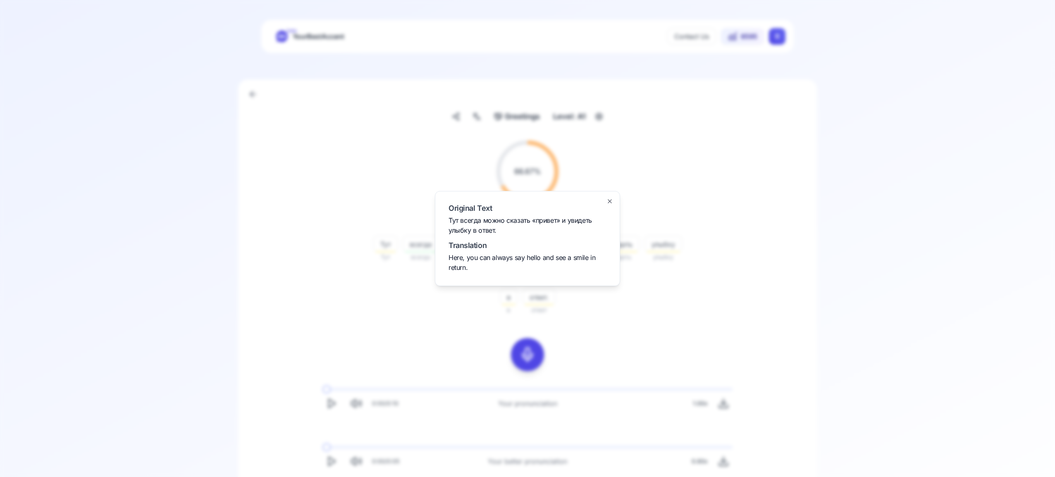
click at [613, 200] on div "Original Text Тут всегда можно сказать «привет» и увидеть улыбку в ответ. Trans…" at bounding box center [527, 238] width 185 height 95
click at [611, 201] on icon "button" at bounding box center [609, 201] width 7 height 7
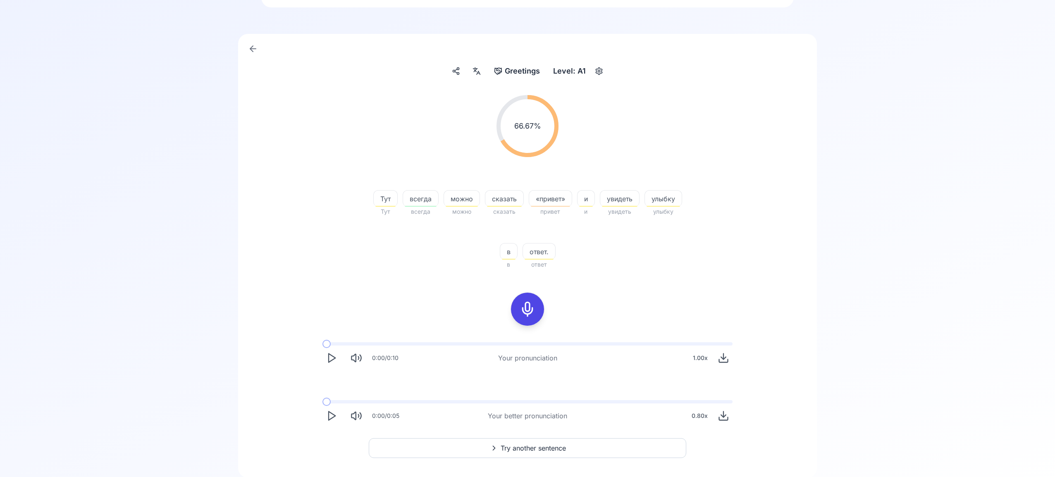
scroll to position [57, 0]
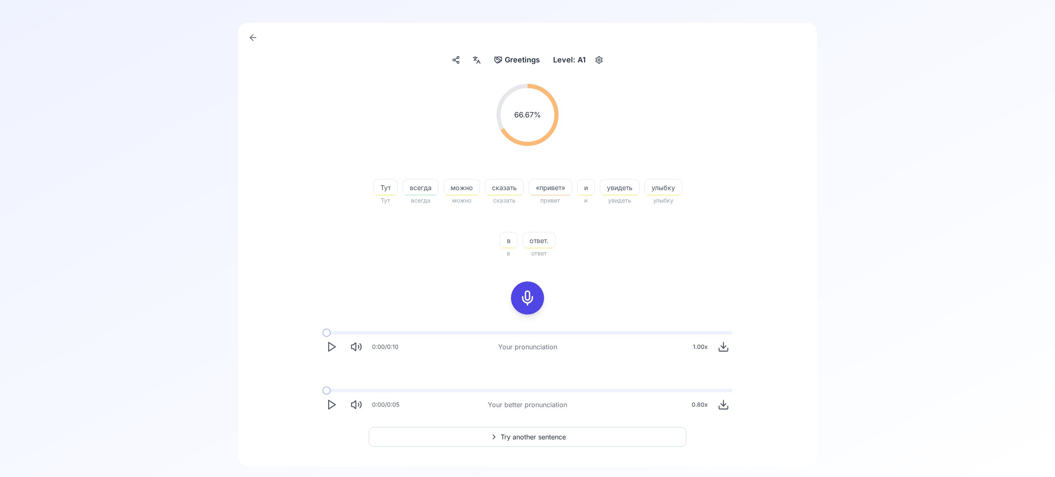
click at [544, 434] on span "Try another sentence" at bounding box center [533, 437] width 65 height 10
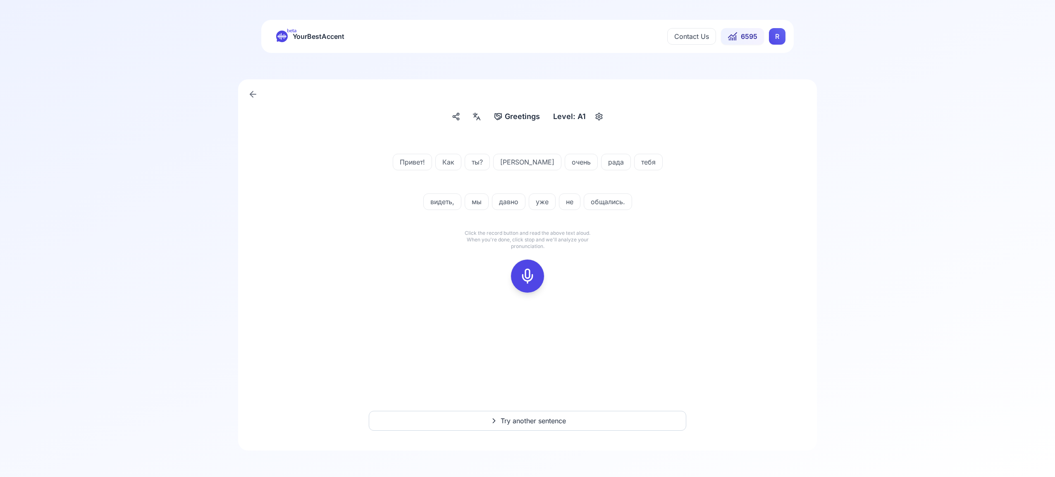
click at [529, 277] on icon at bounding box center [527, 276] width 17 height 17
click at [530, 276] on icon at bounding box center [527, 276] width 17 height 17
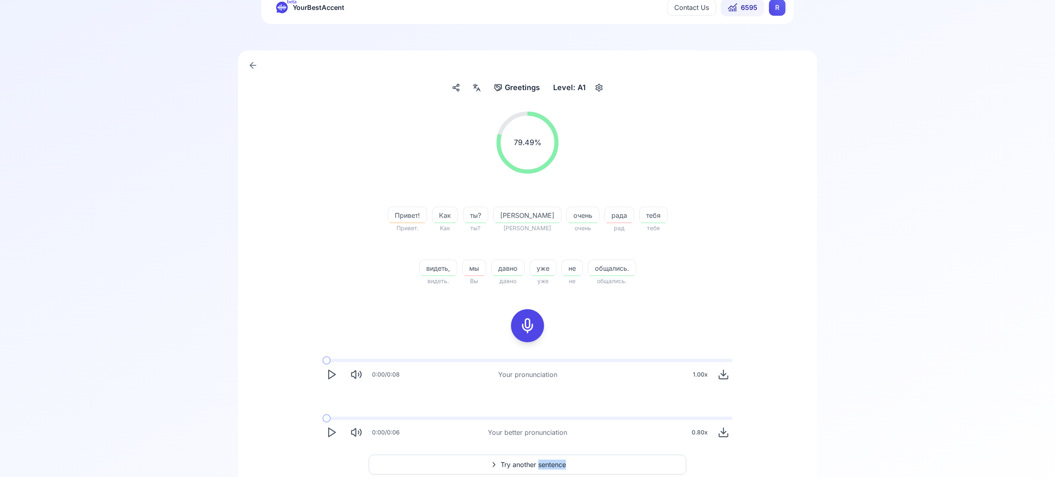
scroll to position [29, 0]
click at [535, 465] on span "Try another sentence" at bounding box center [533, 464] width 65 height 10
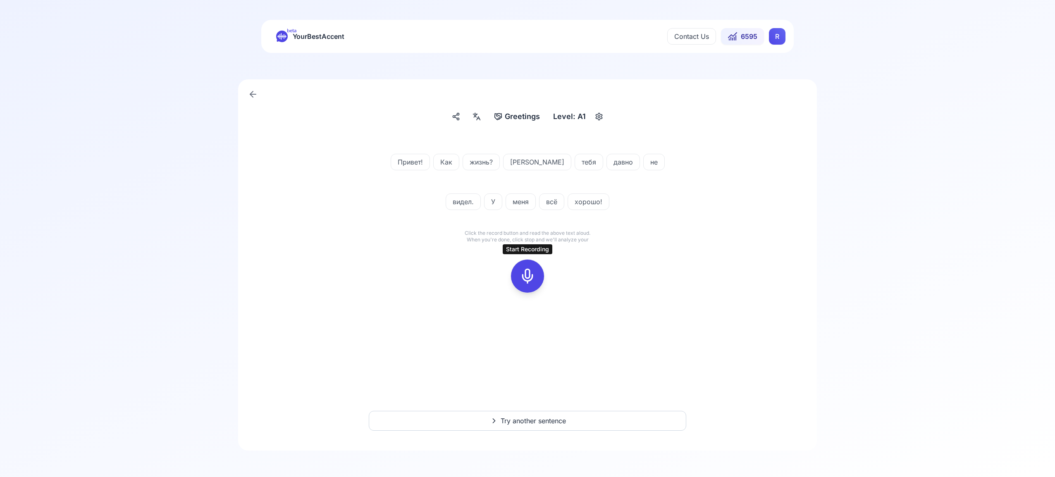
click at [535, 277] on icon at bounding box center [527, 276] width 17 height 17
click at [533, 270] on rect at bounding box center [527, 276] width 12 height 12
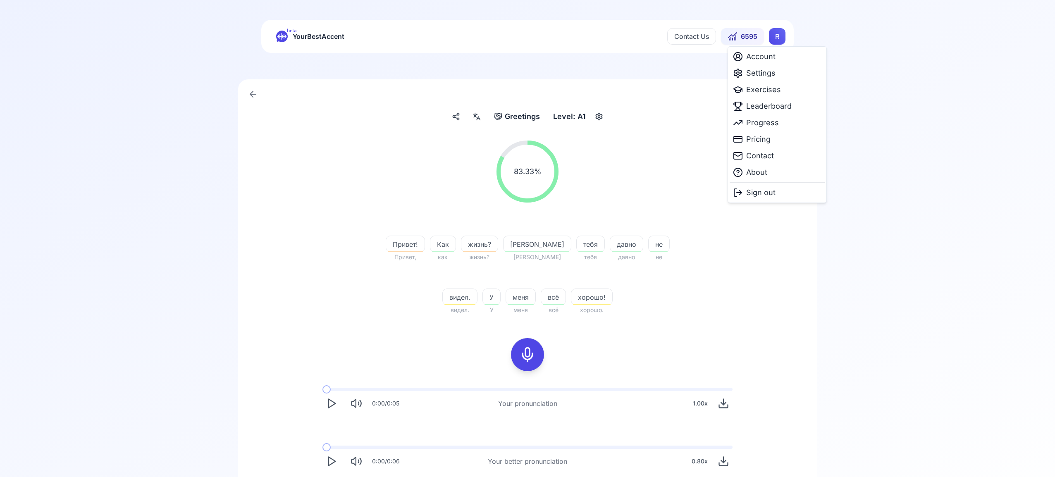
click at [781, 43] on html "beta YourBestAccent Contact Us 6595 R Greetings Greetings Level: A1 83.33 % 83.…" at bounding box center [527, 238] width 1055 height 477
click at [772, 74] on span "Settings" at bounding box center [760, 73] width 29 height 12
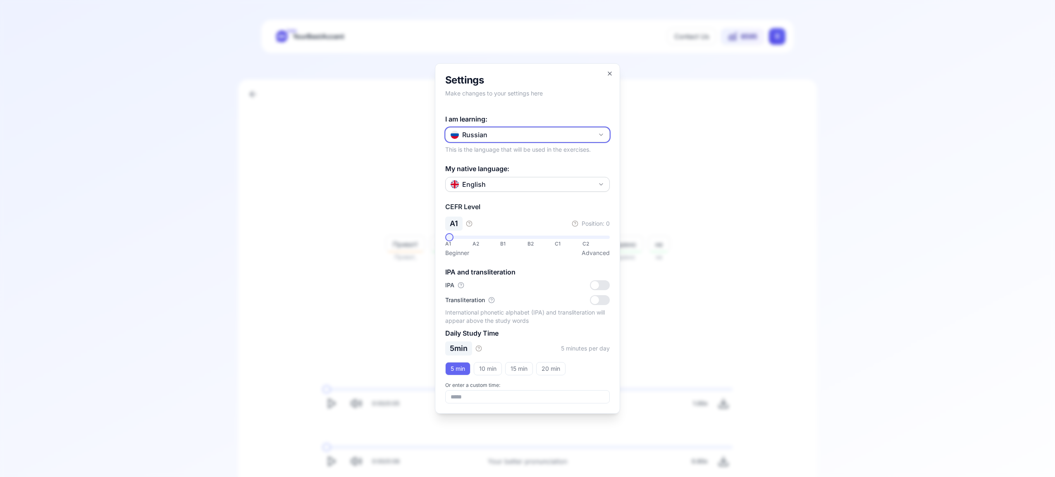
click at [597, 134] on button "Russian" at bounding box center [527, 134] width 165 height 15
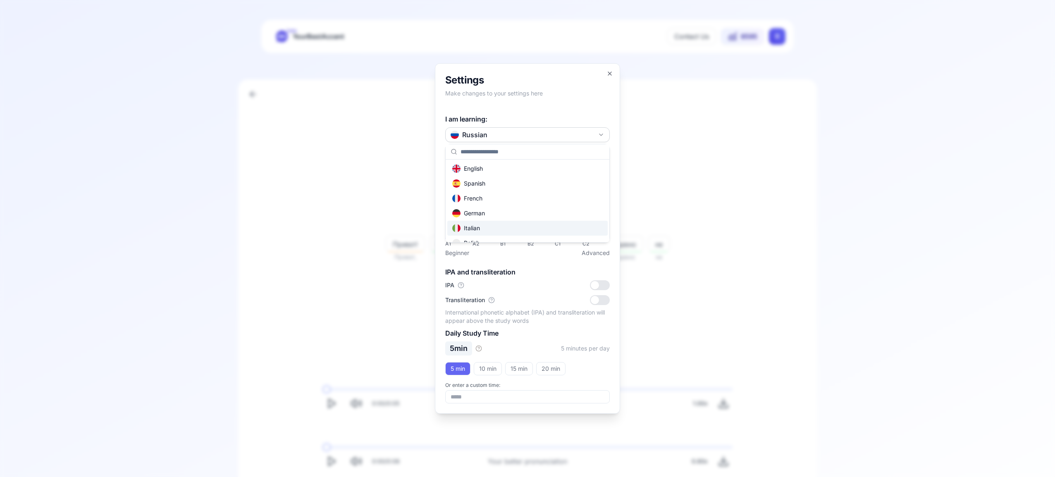
click at [525, 229] on div "Italian" at bounding box center [527, 228] width 160 height 15
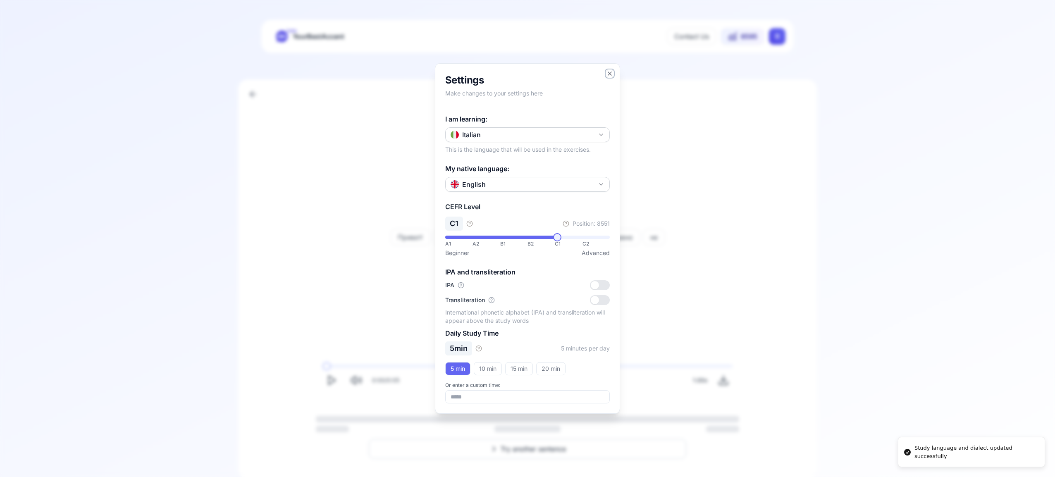
click at [609, 74] on icon "button" at bounding box center [609, 73] width 7 height 7
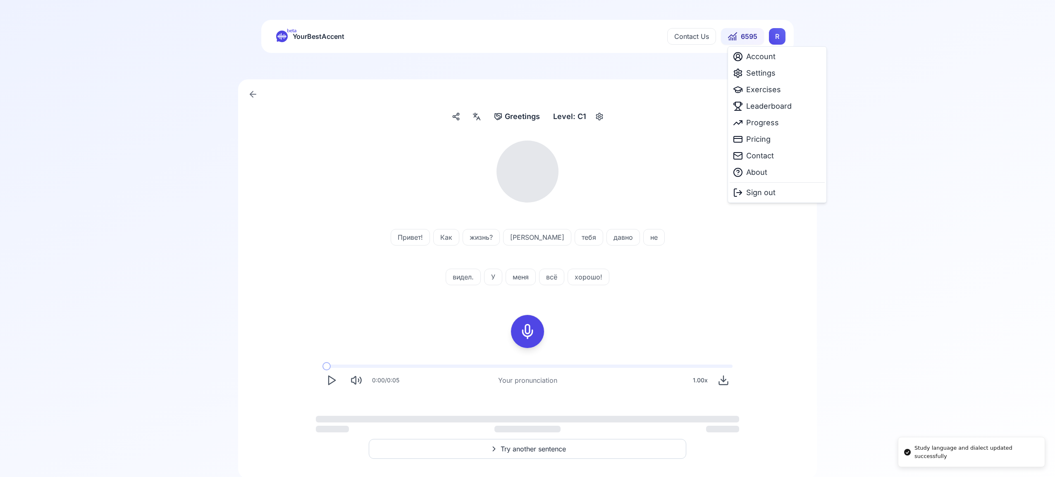
click at [774, 38] on html "Study language and dialect updated successfully beta YourBestAccent Contact Us …" at bounding box center [527, 238] width 1055 height 477
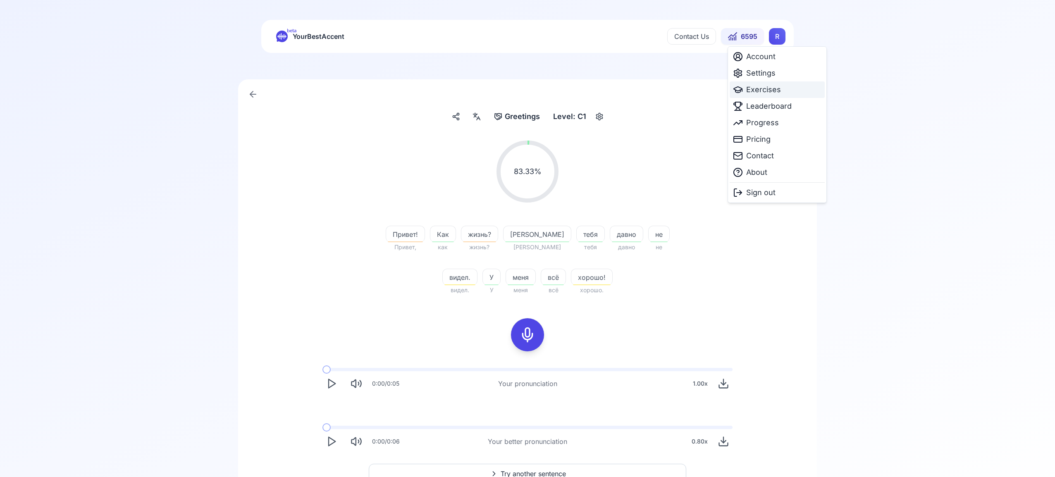
click at [766, 92] on span "Exercises" at bounding box center [763, 90] width 35 height 12
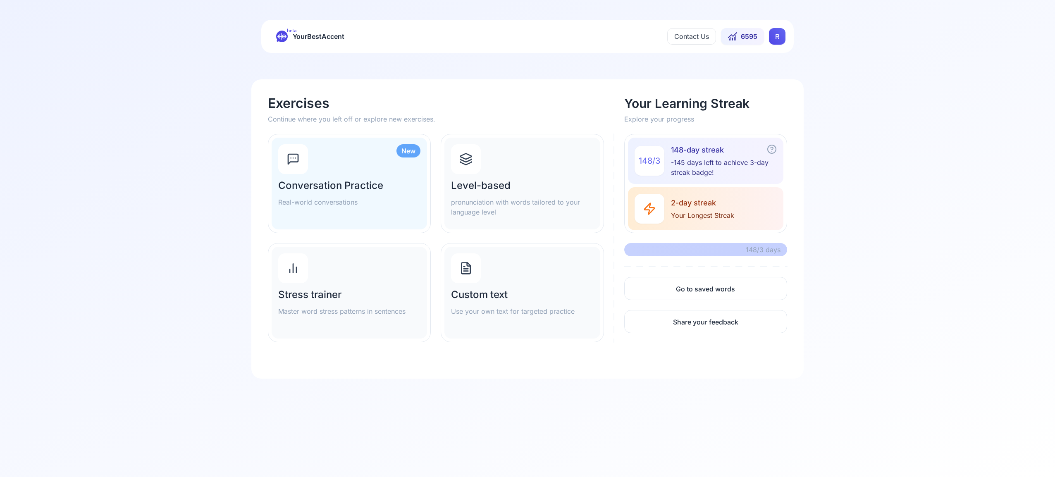
click at [496, 184] on h2 "Level-based" at bounding box center [522, 185] width 142 height 13
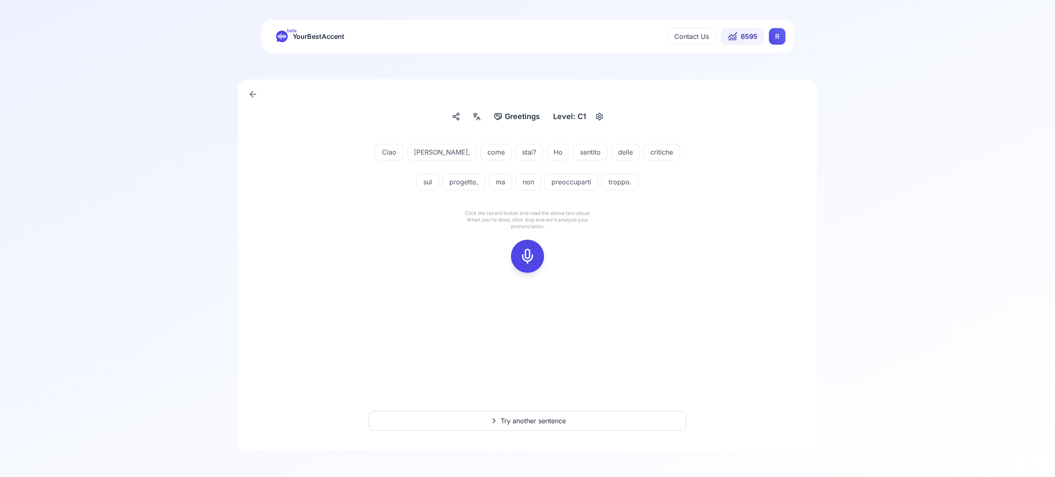
click at [527, 258] on icon at bounding box center [527, 256] width 17 height 17
click at [531, 259] on icon at bounding box center [527, 256] width 17 height 17
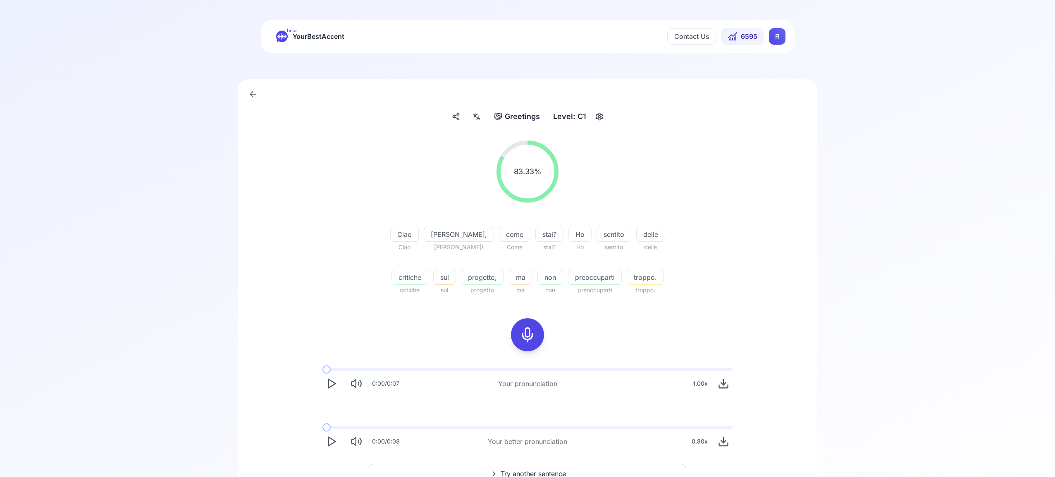
click at [554, 470] on span "Try another sentence" at bounding box center [533, 474] width 65 height 10
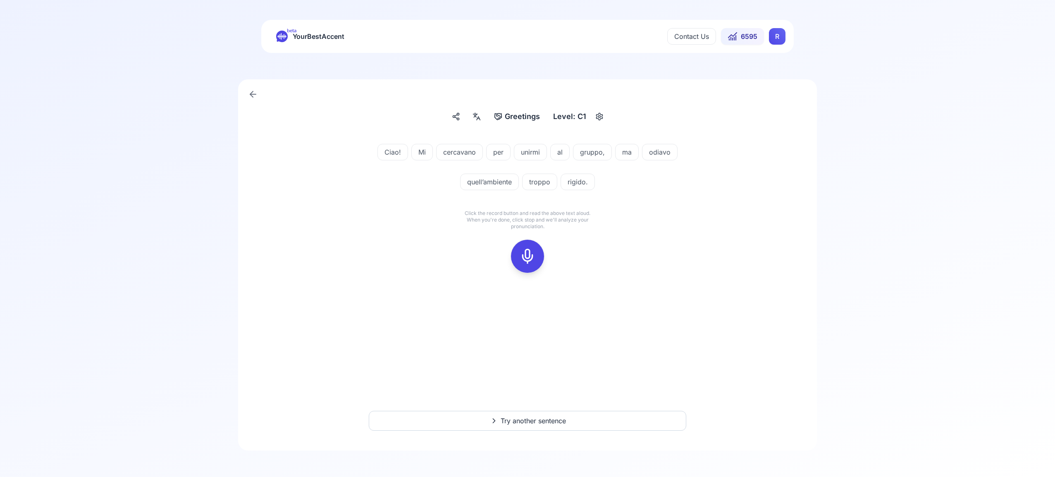
click at [529, 252] on icon at bounding box center [527, 256] width 17 height 17
click at [521, 255] on rect at bounding box center [527, 256] width 12 height 12
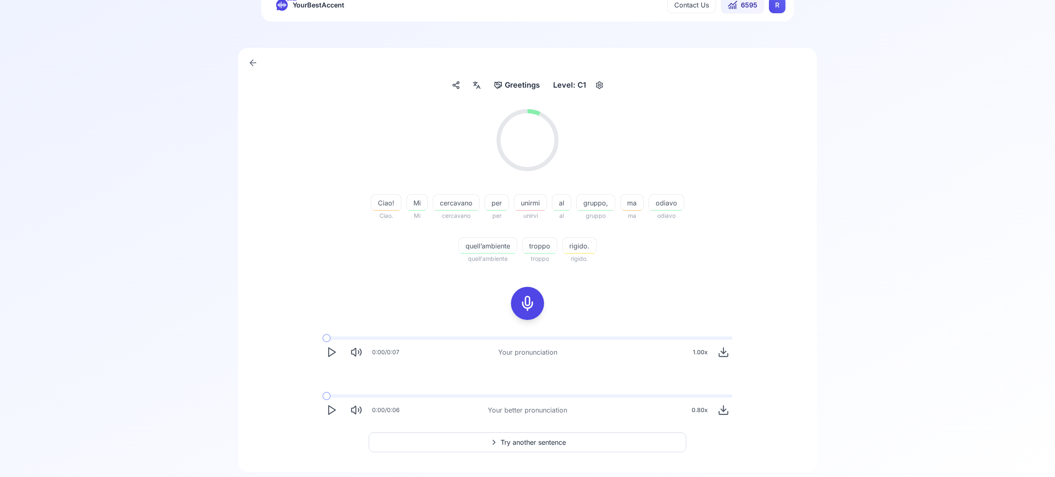
scroll to position [31, 0]
click at [551, 440] on span "Try another sentence" at bounding box center [533, 442] width 65 height 10
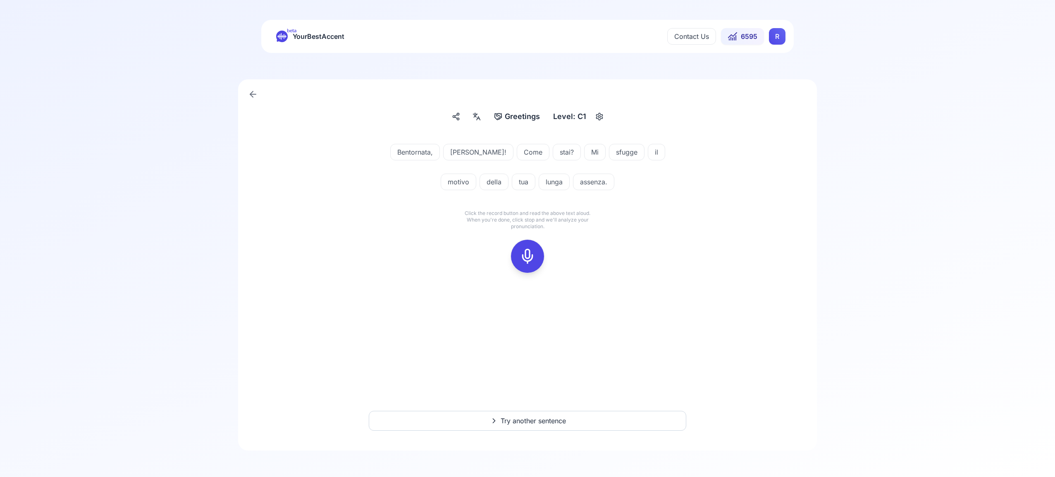
click at [527, 254] on icon at bounding box center [527, 256] width 17 height 17
click at [524, 255] on icon at bounding box center [527, 256] width 17 height 17
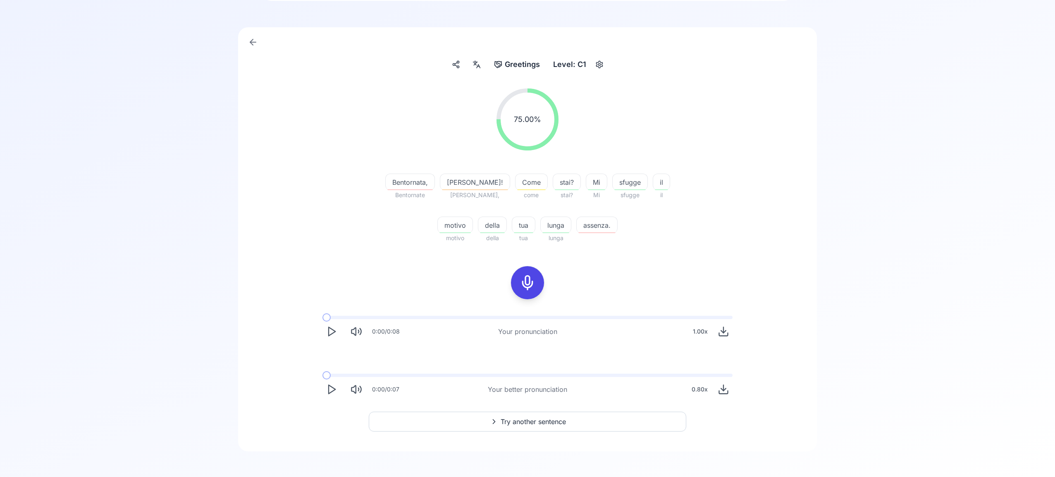
scroll to position [51, 0]
click at [556, 422] on span "Try another sentence" at bounding box center [533, 423] width 65 height 10
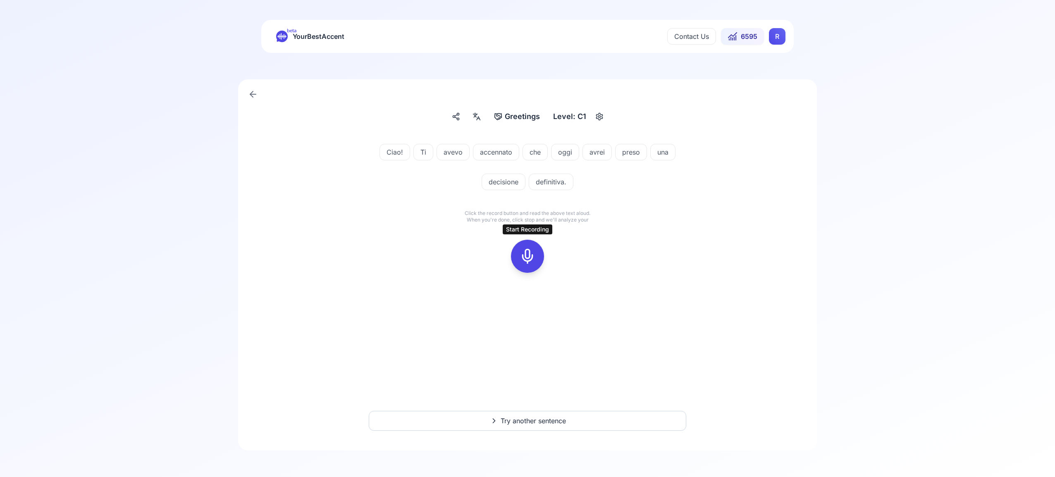
click at [532, 255] on icon at bounding box center [527, 256] width 17 height 17
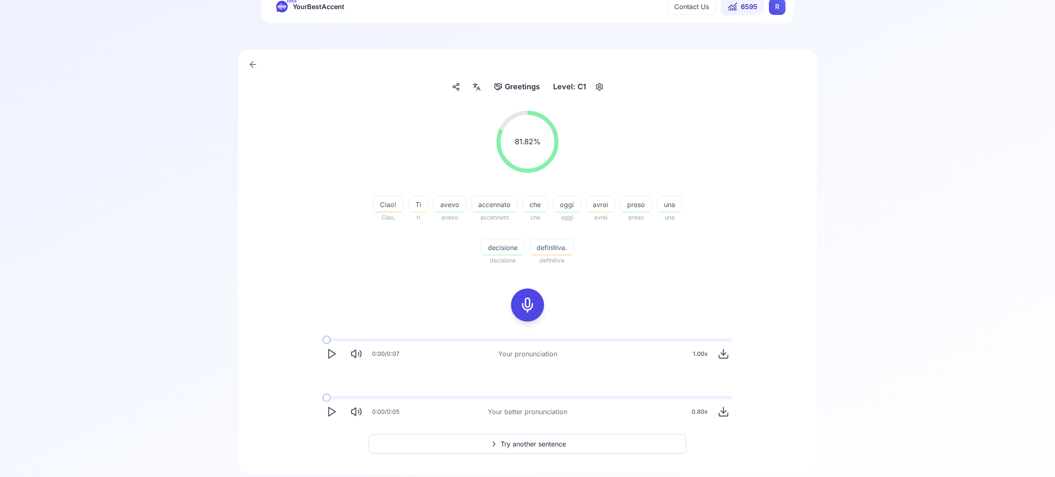
scroll to position [53, 0]
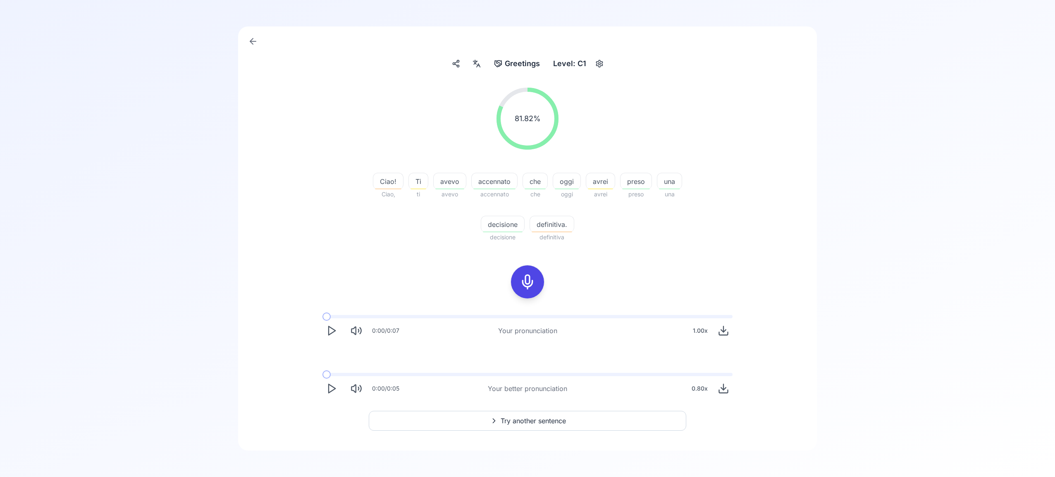
click at [553, 421] on span "Try another sentence" at bounding box center [533, 421] width 65 height 10
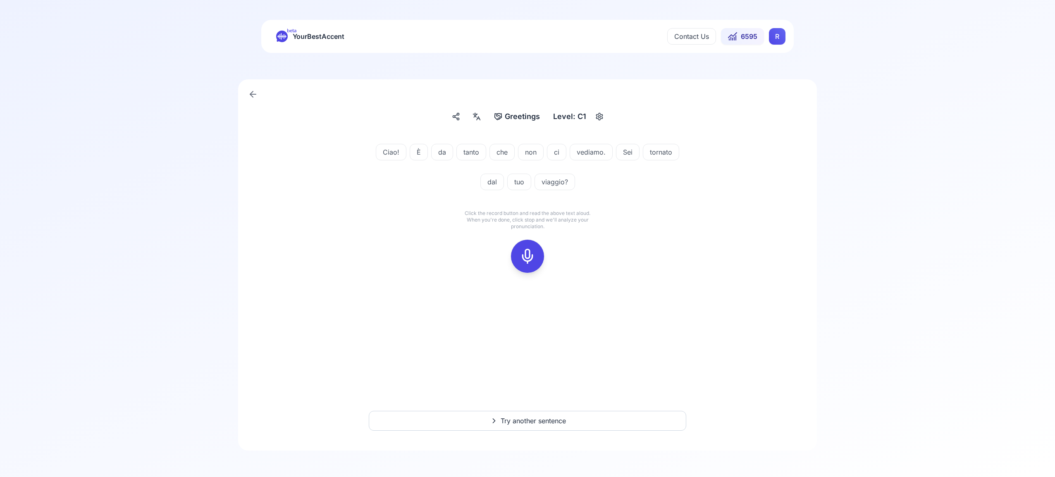
click at [527, 254] on icon at bounding box center [527, 256] width 17 height 17
click at [532, 257] on icon at bounding box center [527, 256] width 17 height 17
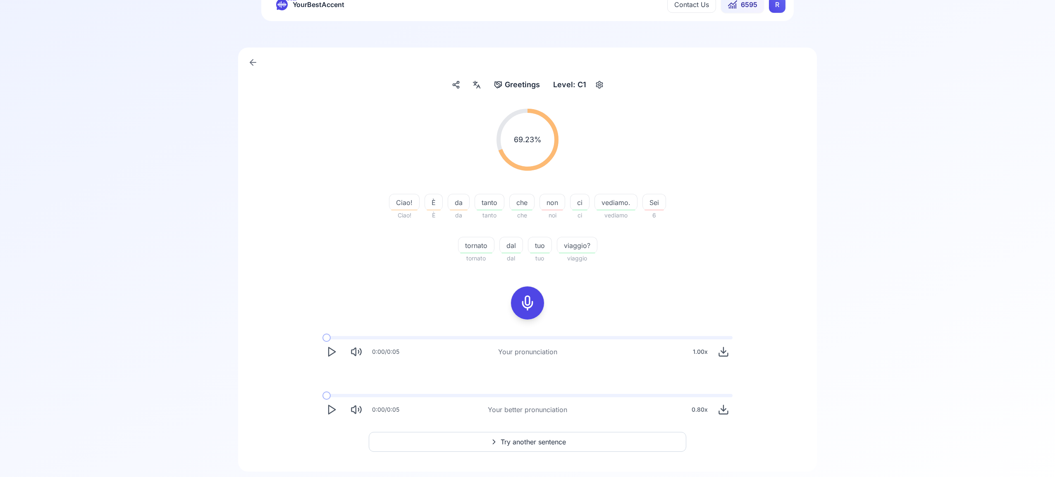
scroll to position [53, 0]
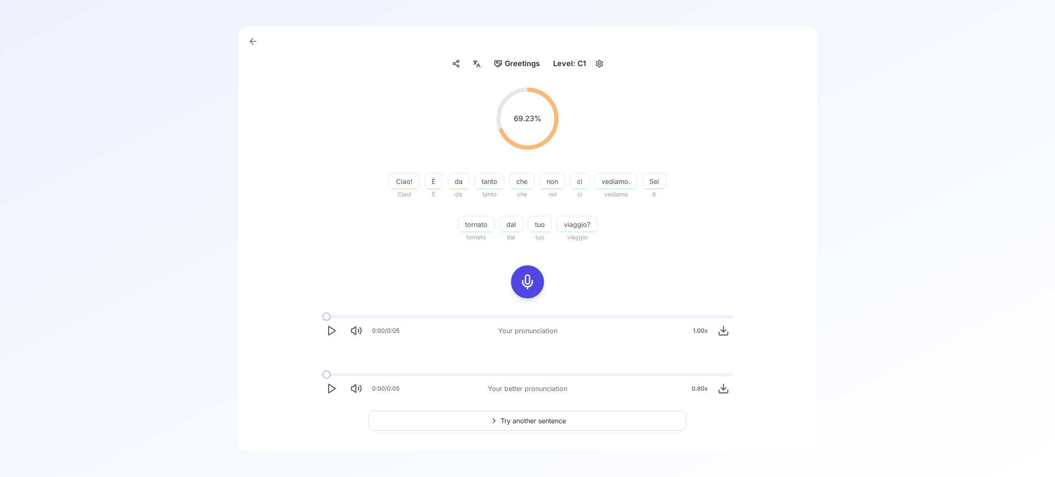
click at [535, 416] on span "Try another sentence" at bounding box center [533, 421] width 65 height 10
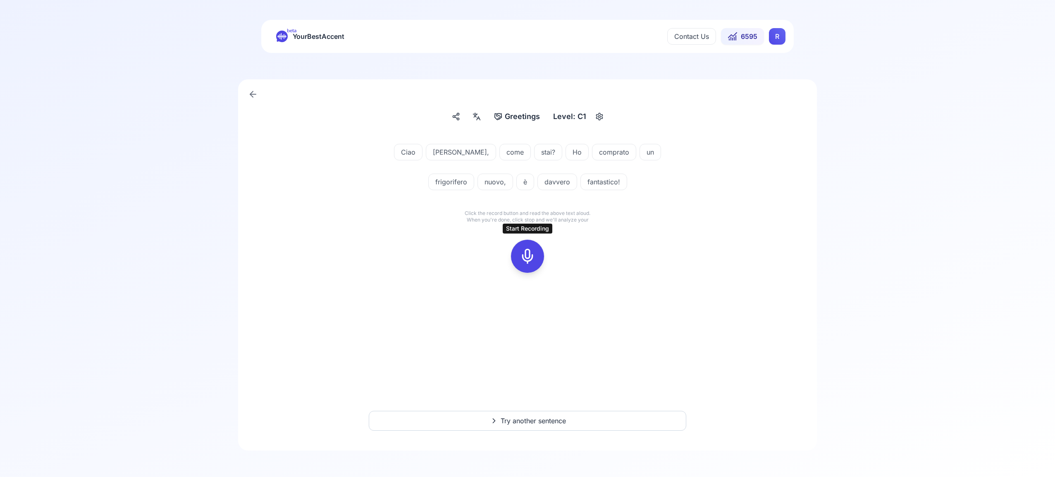
click at [529, 258] on icon at bounding box center [527, 256] width 17 height 17
click at [532, 256] on icon at bounding box center [527, 256] width 17 height 17
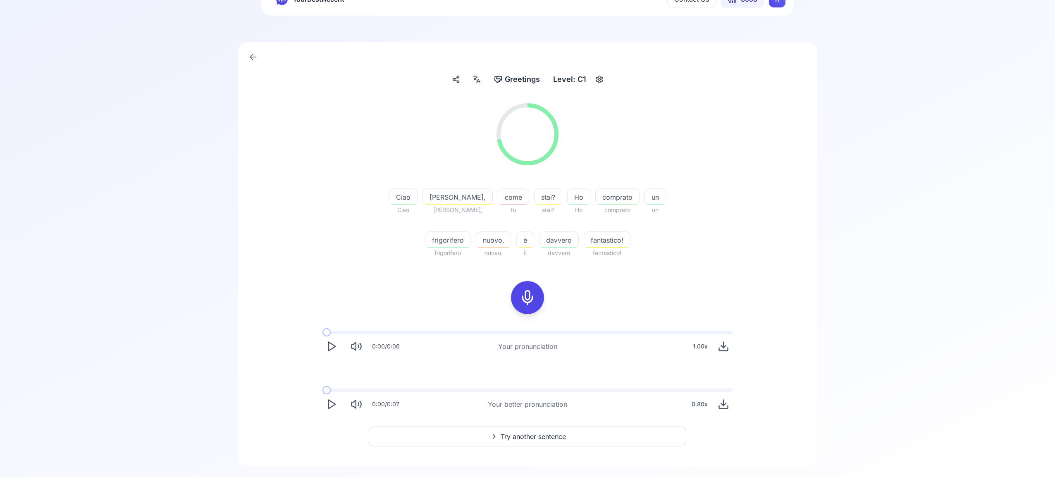
scroll to position [53, 0]
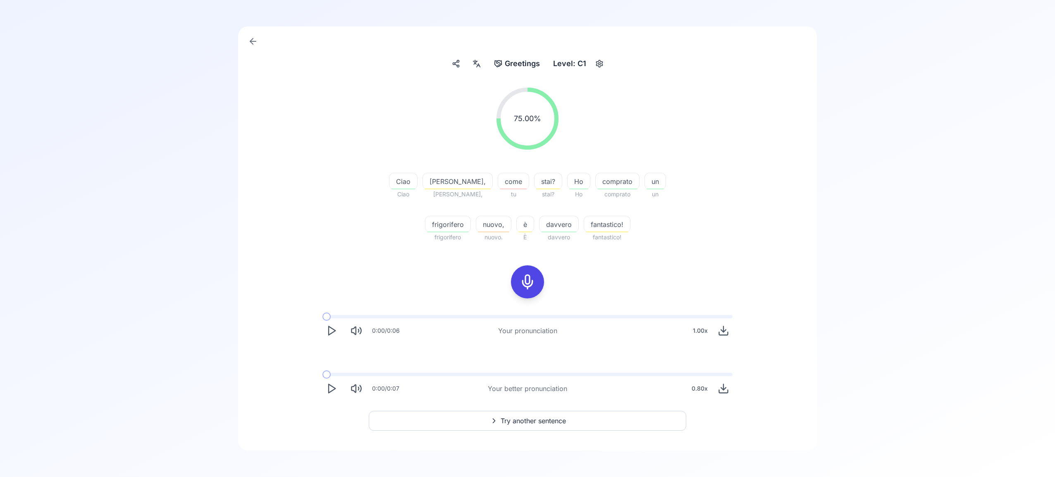
click at [552, 421] on span "Try another sentence" at bounding box center [533, 421] width 65 height 10
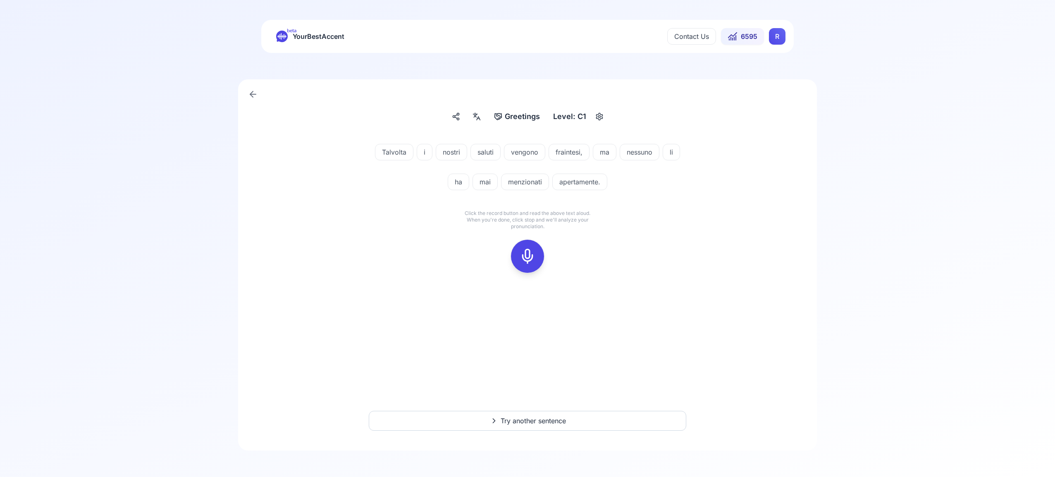
click at [528, 253] on icon at bounding box center [527, 256] width 17 height 17
click at [533, 257] on rect at bounding box center [527, 256] width 12 height 12
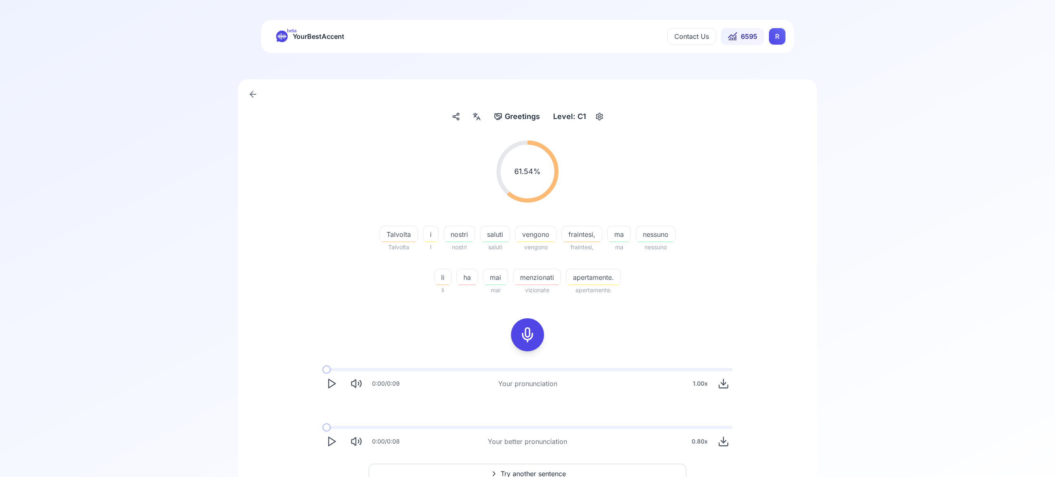
click at [600, 118] on icon "button" at bounding box center [599, 116] width 6 height 7
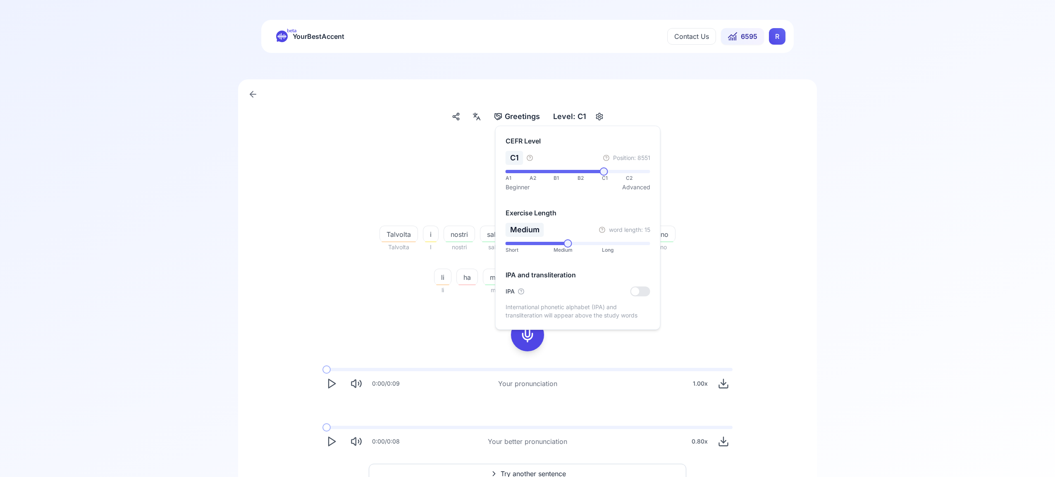
click at [600, 118] on icon "button" at bounding box center [599, 116] width 6 height 7
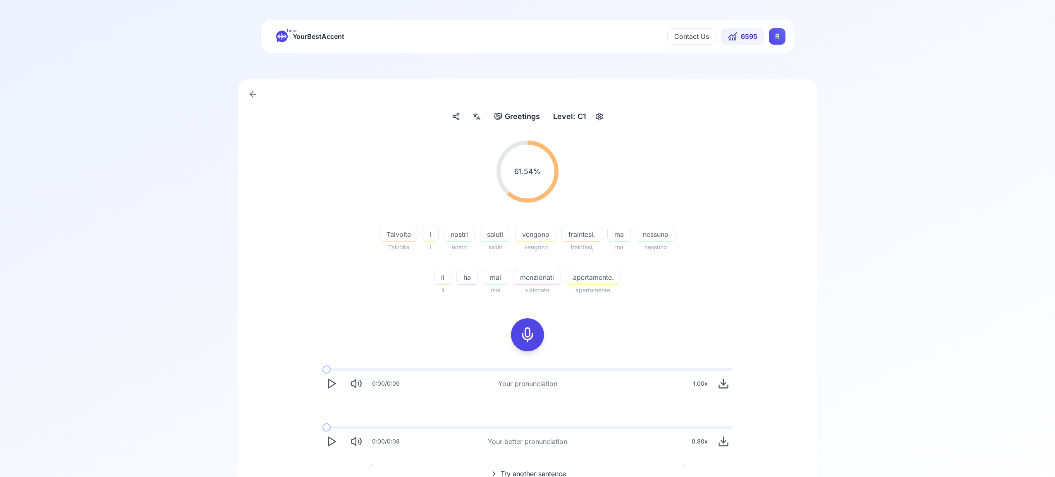
click at [527, 118] on span "Greetings" at bounding box center [522, 117] width 35 height 12
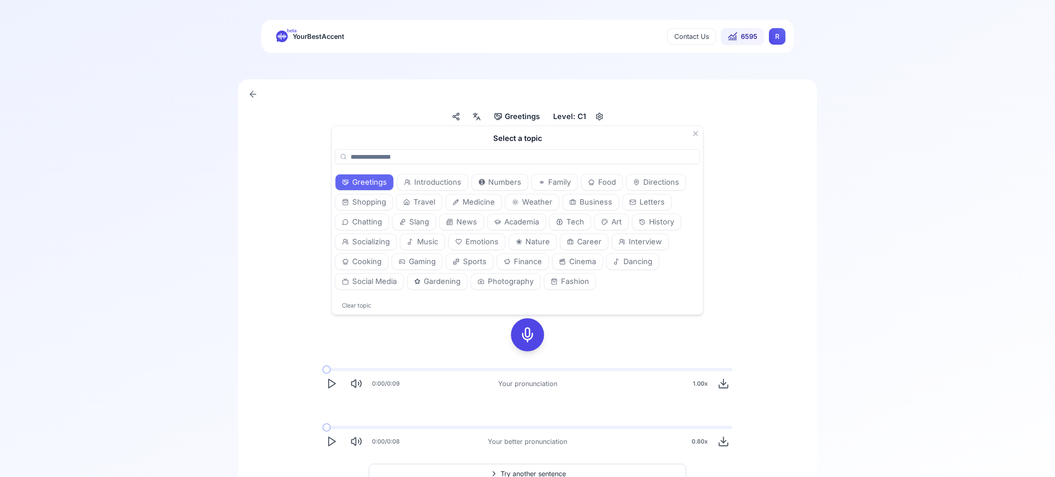
click at [451, 284] on span "Gardening" at bounding box center [442, 282] width 37 height 12
click at [555, 115] on div "Level: C1" at bounding box center [570, 116] width 40 height 15
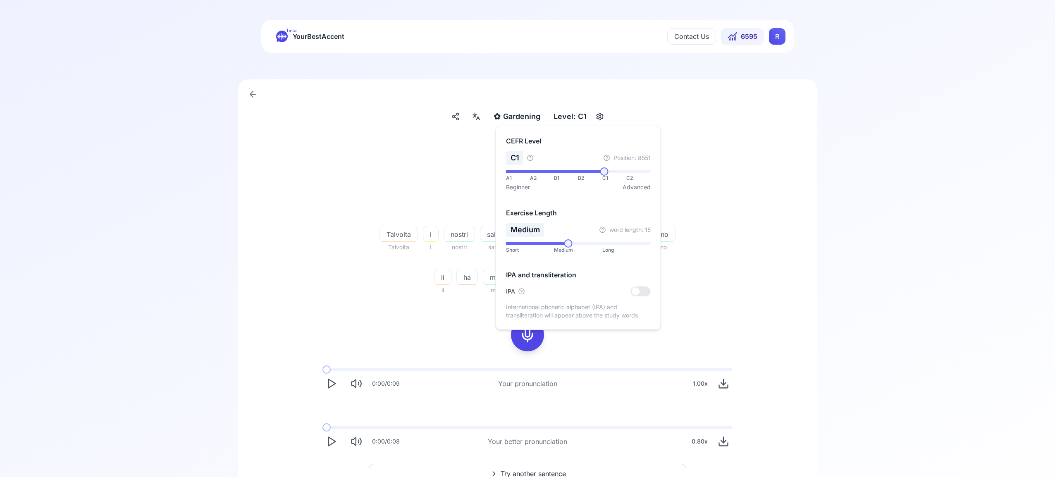
click at [746, 142] on div "61.54 % 61.54 %" at bounding box center [527, 171] width 476 height 75
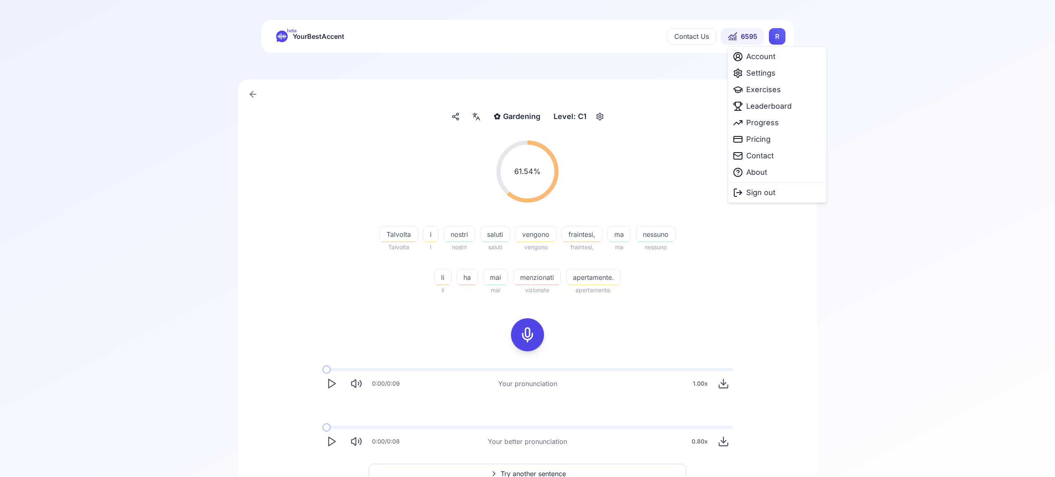
click at [773, 38] on html "beta YourBestAccent Contact Us 6595 R ✿ Gardening Gardening Level: C1 61.54 % 6…" at bounding box center [527, 238] width 1055 height 477
click at [764, 92] on span "Exercises" at bounding box center [763, 90] width 35 height 12
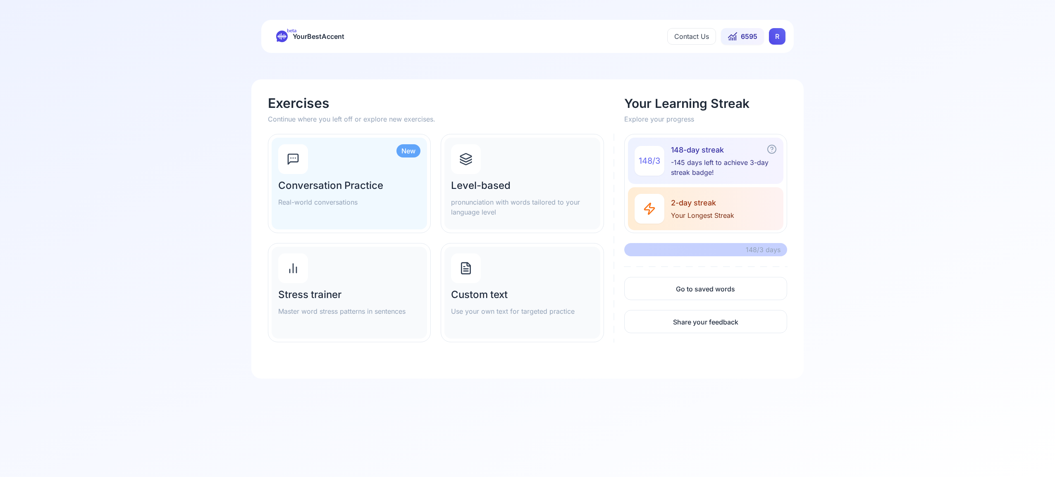
click at [475, 177] on div "Level-based pronunciation with words tailored to your language level" at bounding box center [521, 184] width 155 height 92
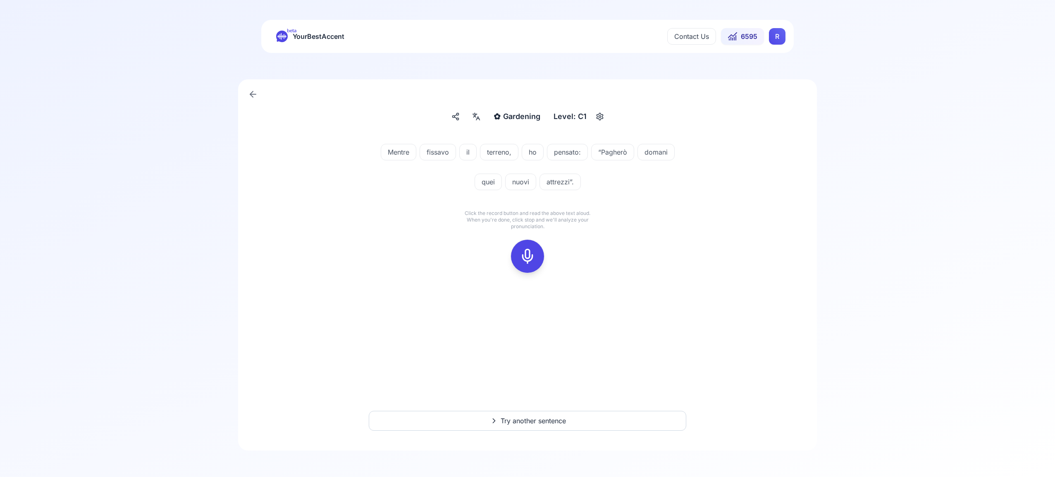
click at [529, 261] on icon at bounding box center [527, 256] width 17 height 17
click at [528, 252] on icon at bounding box center [527, 256] width 17 height 17
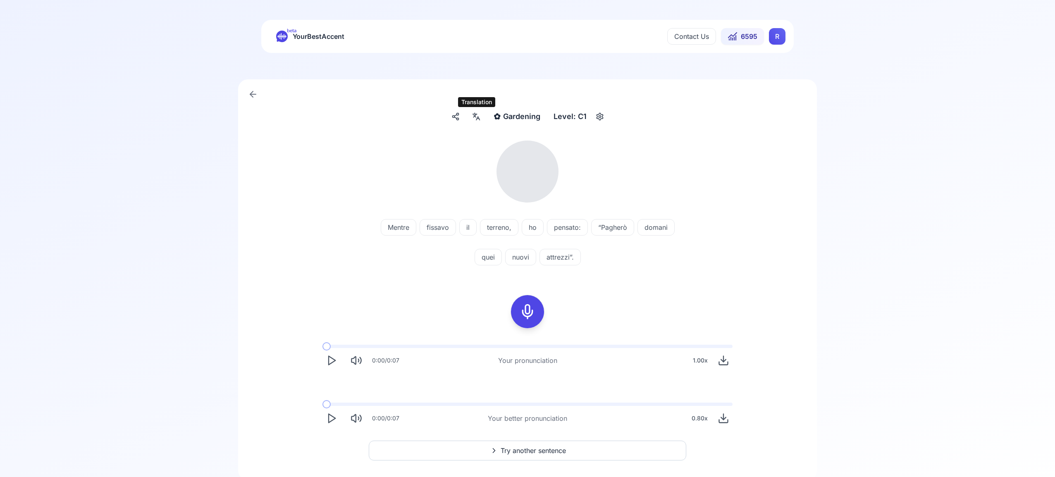
click at [475, 116] on icon at bounding box center [476, 116] width 10 height 8
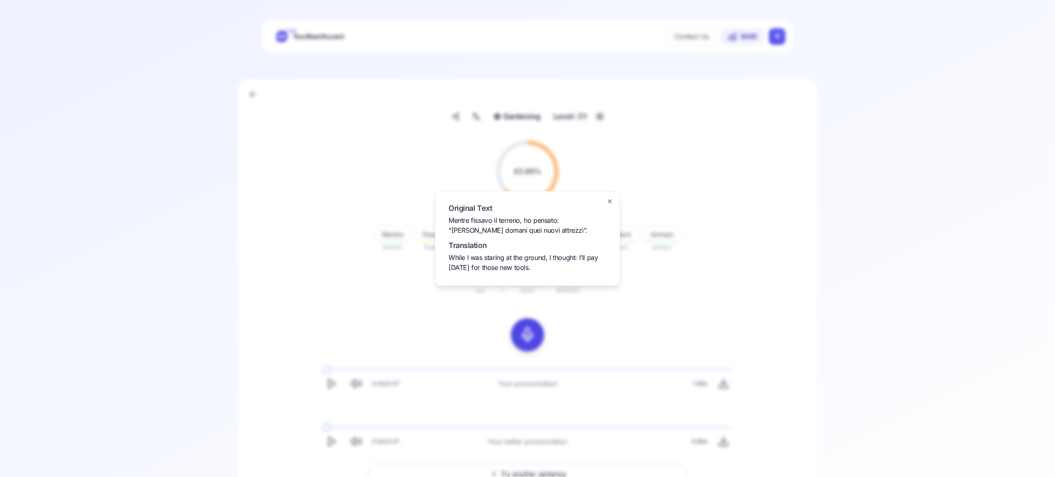
click at [607, 201] on icon "button" at bounding box center [609, 201] width 7 height 7
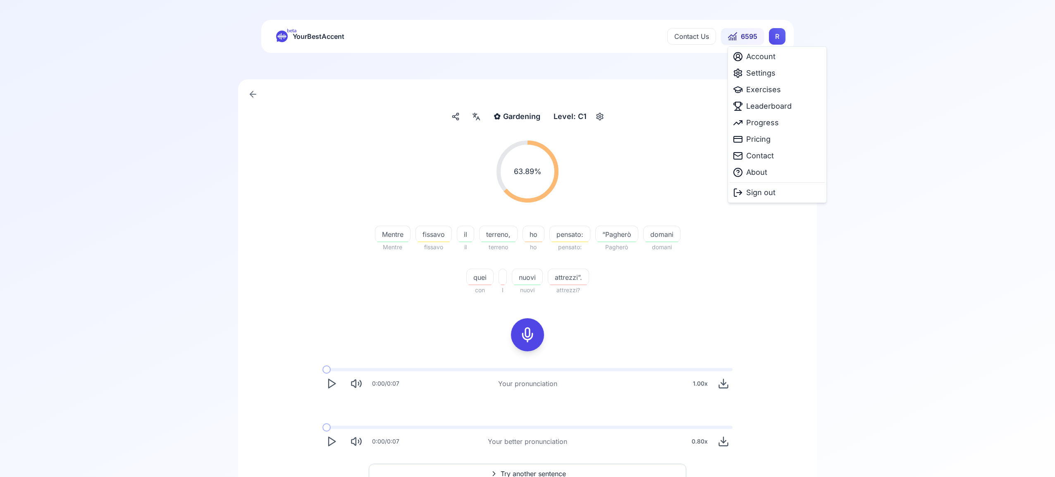
click at [774, 36] on html "beta YourBestAccent Contact Us 6595 R ✿ Gardening Gardening Level: C1 63.89 % 6…" at bounding box center [527, 238] width 1055 height 477
click at [770, 109] on span "Leaderboard" at bounding box center [768, 106] width 45 height 12
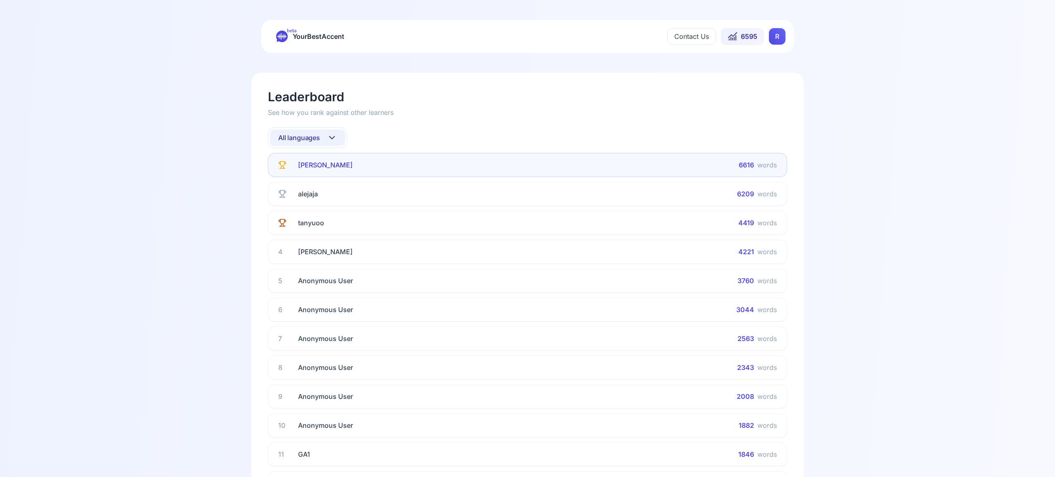
click at [335, 137] on icon at bounding box center [332, 138] width 10 height 10
click at [322, 207] on div "Spanish" at bounding box center [307, 204] width 75 height 15
click at [332, 136] on icon at bounding box center [332, 138] width 10 height 10
click at [320, 219] on div "French" at bounding box center [307, 219] width 75 height 15
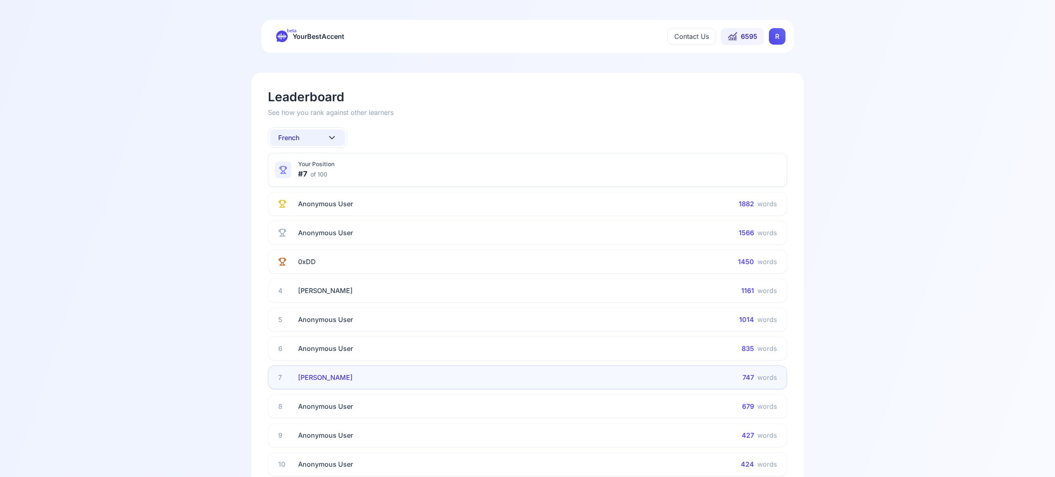
click at [334, 136] on icon at bounding box center [331, 137] width 5 height 2
click at [317, 218] on div "Italian" at bounding box center [307, 221] width 75 height 15
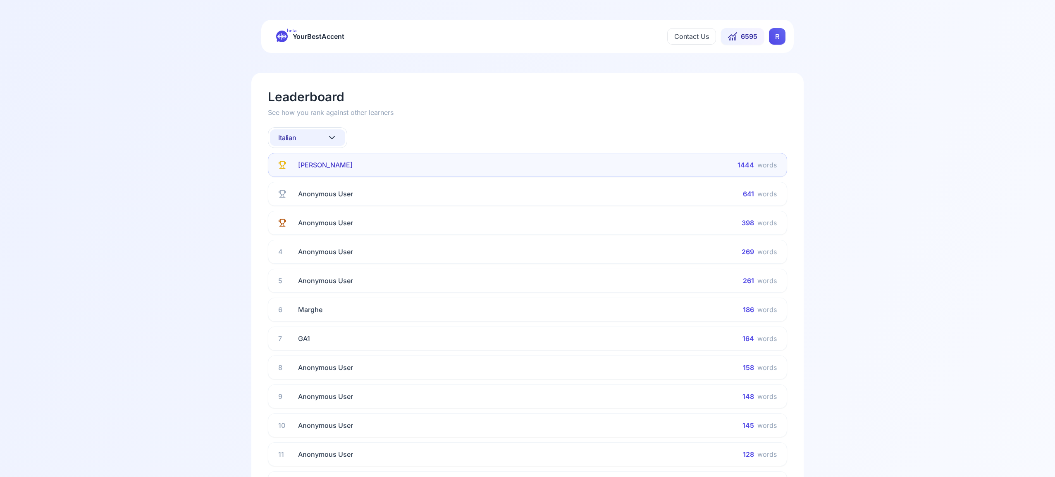
click at [331, 136] on icon at bounding box center [332, 138] width 10 height 10
click at [320, 224] on div "Portuguese" at bounding box center [307, 224] width 75 height 15
click at [334, 136] on icon at bounding box center [332, 138] width 10 height 10
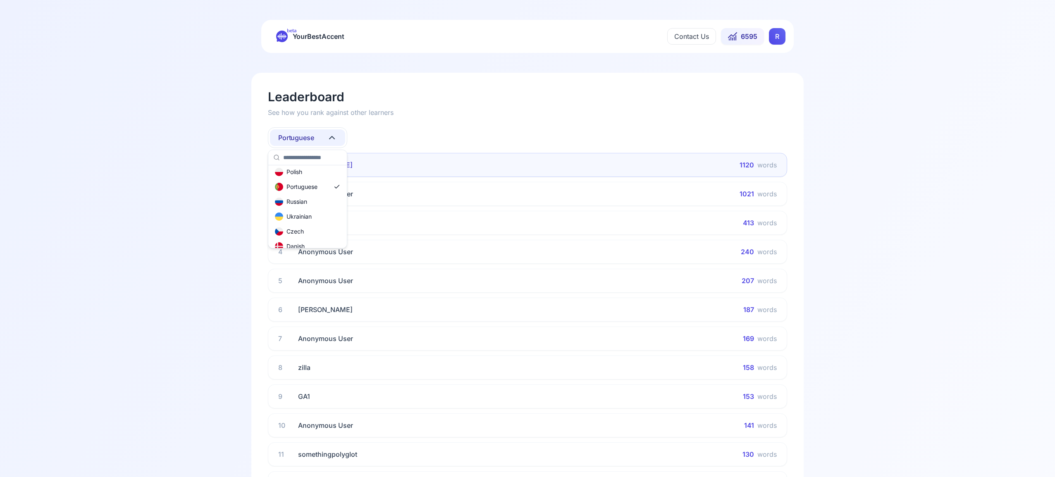
scroll to position [92, 0]
click at [315, 201] on div "Russian" at bounding box center [307, 201] width 75 height 15
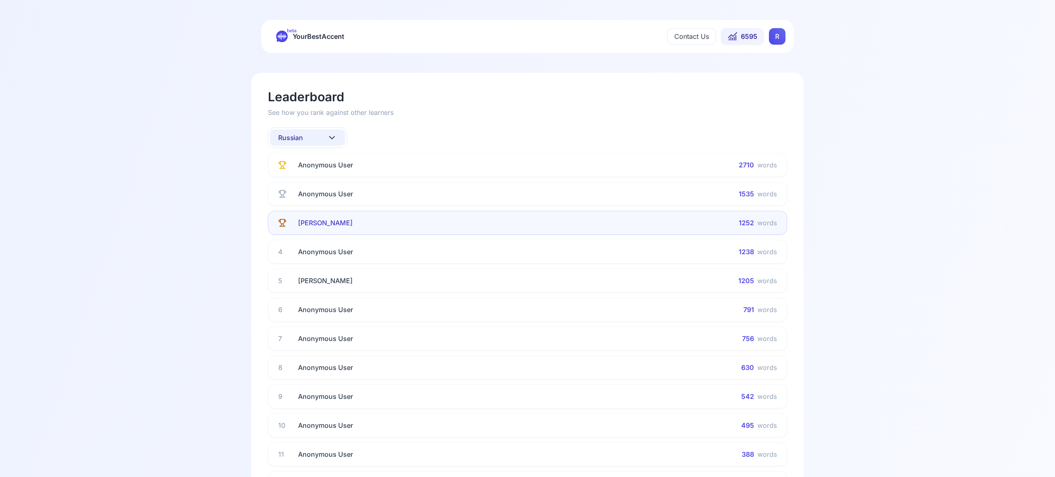
scroll to position [2, 0]
click at [332, 135] on icon at bounding box center [332, 136] width 10 height 10
click at [326, 159] on input "text" at bounding box center [312, 155] width 59 height 15
click at [312, 172] on div "All languages" at bounding box center [307, 172] width 75 height 15
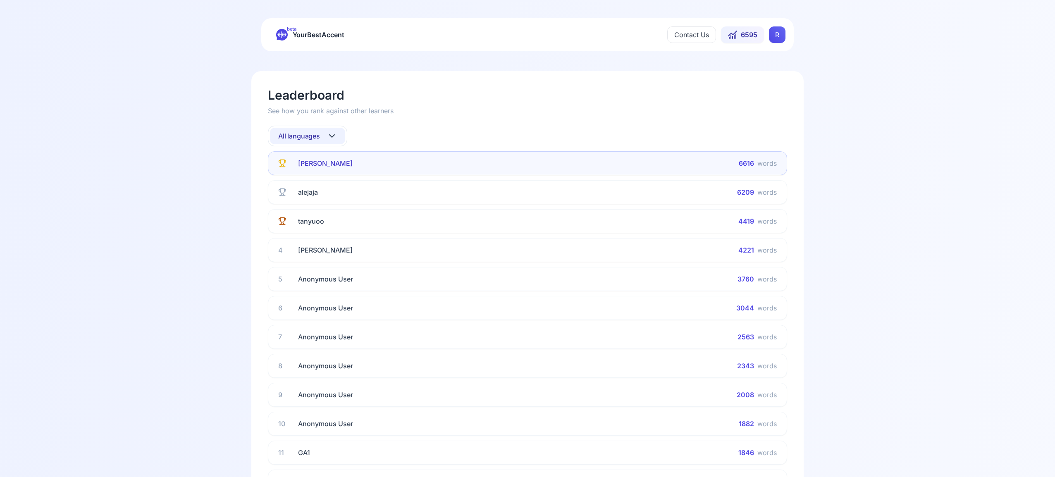
scroll to position [0, 0]
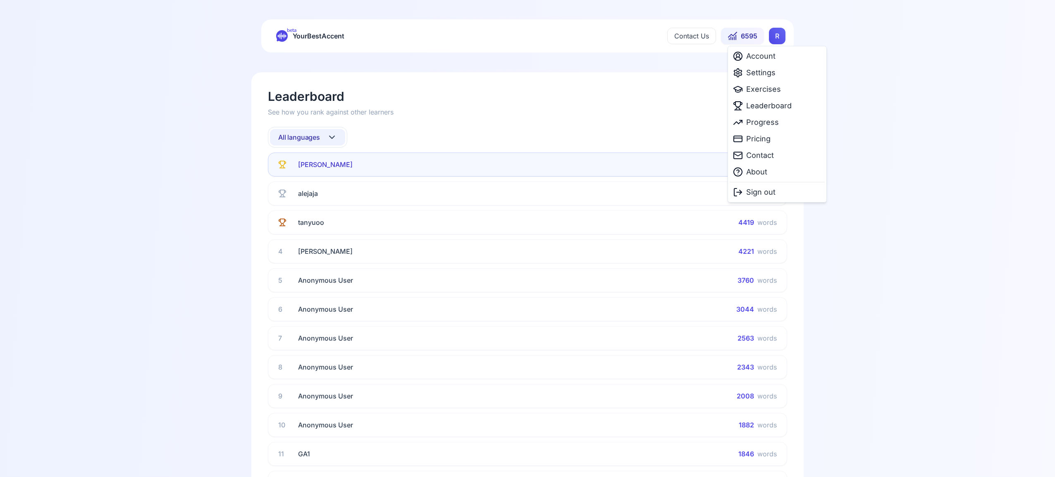
click at [777, 39] on html "beta YourBestAccent Contact Us 6595 R Leaderboard See how you rank against othe…" at bounding box center [527, 238] width 1055 height 477
click at [773, 126] on span "Progress" at bounding box center [762, 123] width 33 height 12
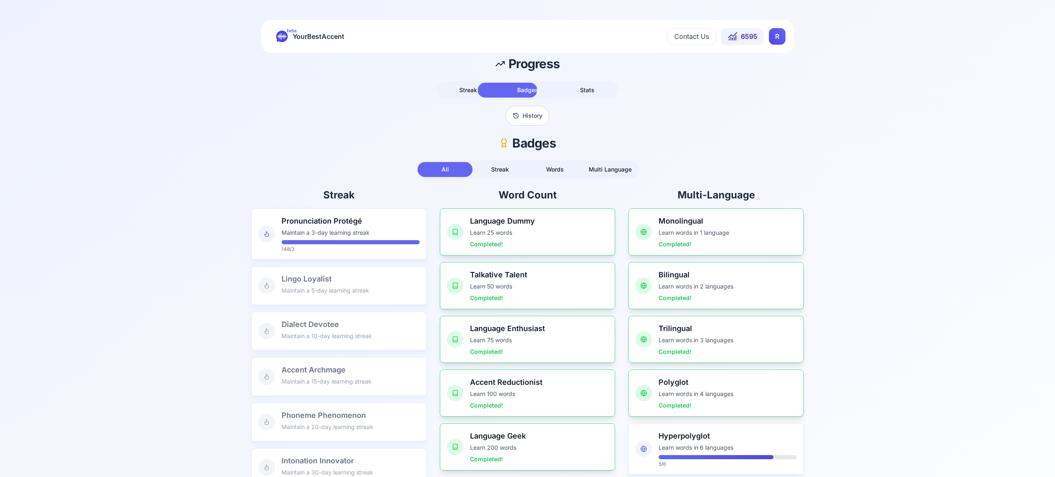
click at [534, 91] on span "Badges" at bounding box center [527, 89] width 21 height 7
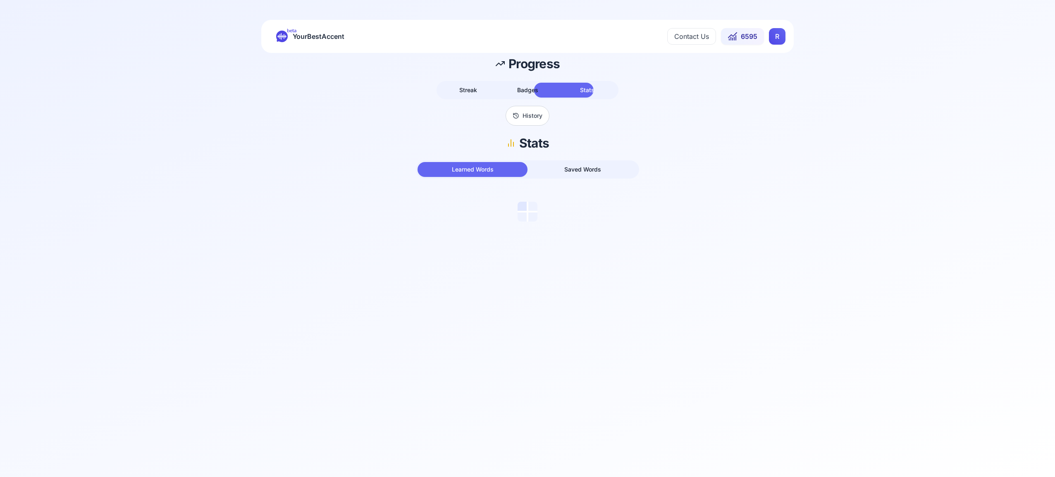
click at [591, 91] on span "Stats" at bounding box center [587, 89] width 14 height 7
click at [529, 90] on span "Badges" at bounding box center [527, 89] width 21 height 7
